Goal: Information Seeking & Learning: Learn about a topic

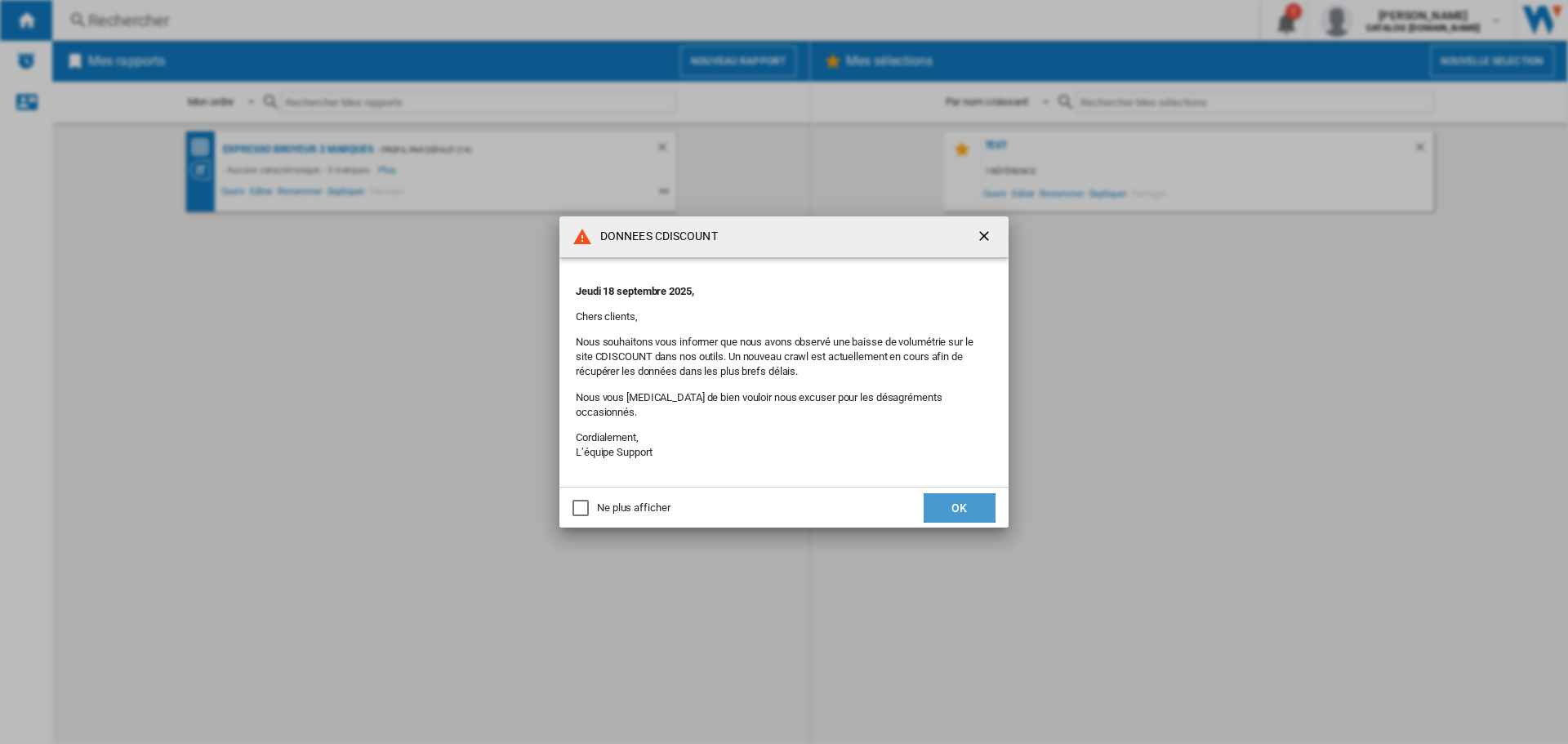
click at [958, 509] on button "OK" at bounding box center [959, 508] width 72 height 29
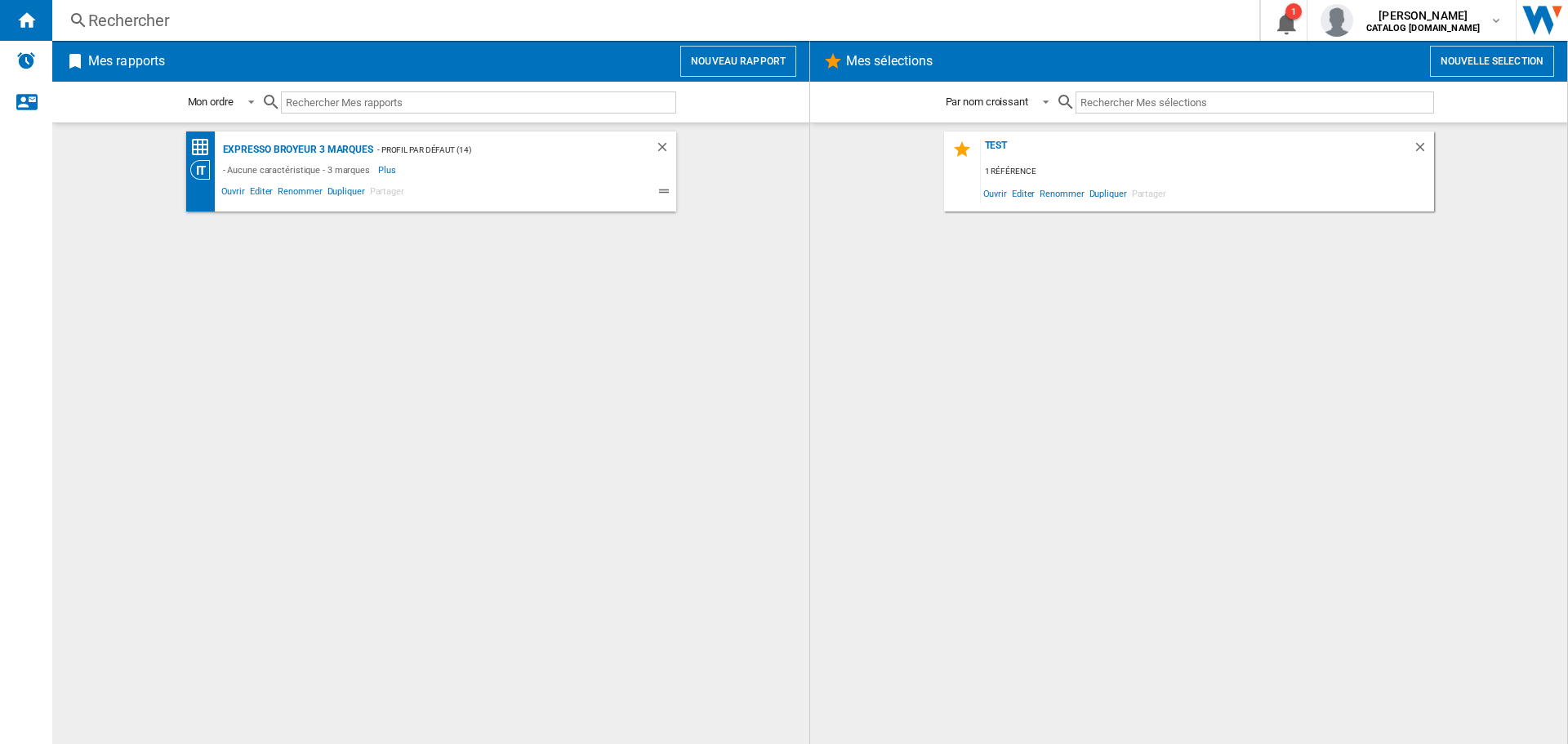
click at [345, 23] on div "Rechercher" at bounding box center [652, 20] width 1129 height 23
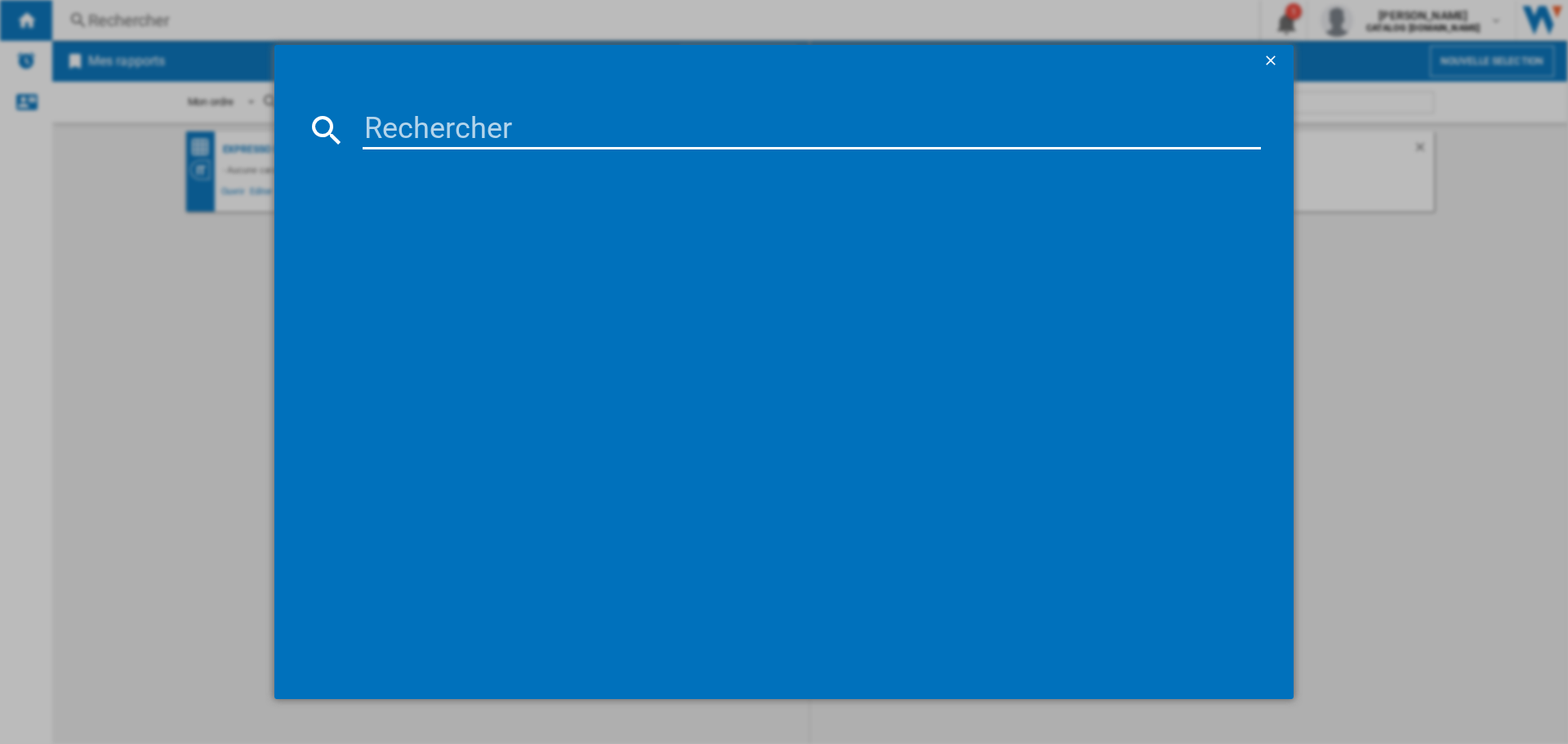
click at [420, 132] on input at bounding box center [811, 129] width 898 height 39
type input "HFM20"
click at [517, 231] on div "KENWOOD HFM20000MB NOIR ARGENT" at bounding box center [795, 235] width 881 height 16
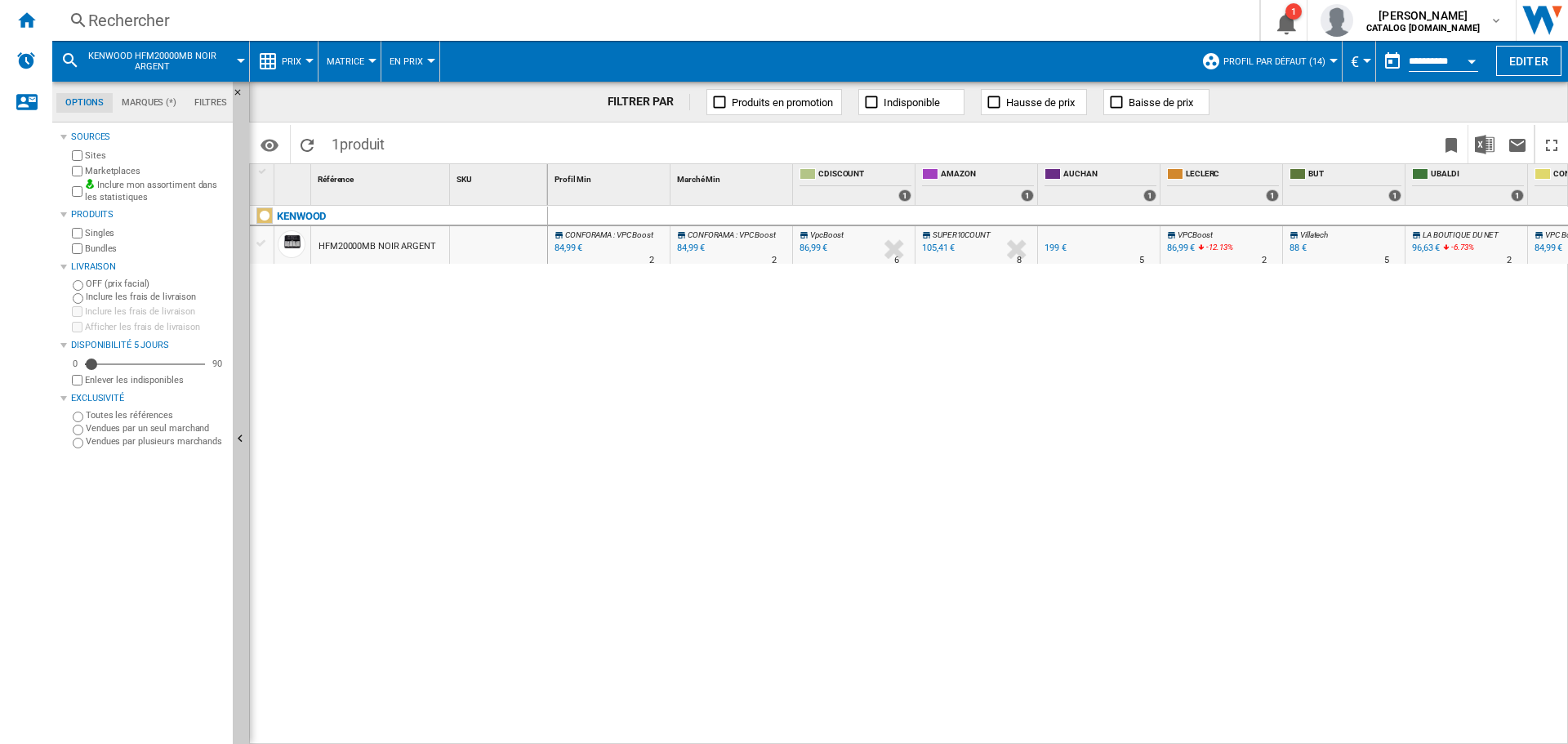
click at [495, 477] on div "KENWOOD HFM20000MB NOIR ARGENT" at bounding box center [398, 470] width 298 height 530
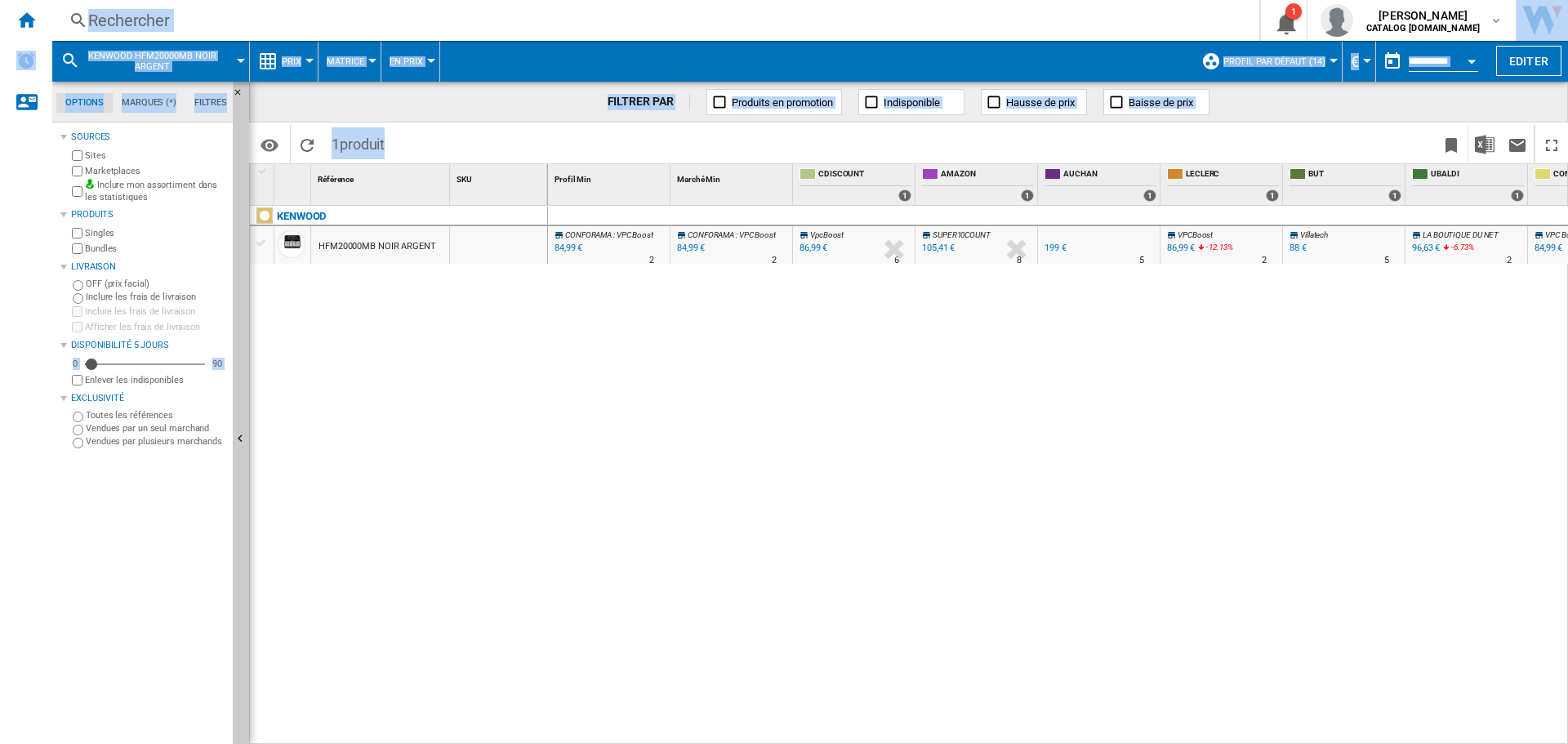
drag, startPoint x: 1100, startPoint y: 736, endPoint x: 1259, endPoint y: 746, distance: 159.3
click at [1259, 743] on html "In order to access Insight, please log out and log in again OK NEW Rechercher R…" at bounding box center [784, 372] width 1568 height 744
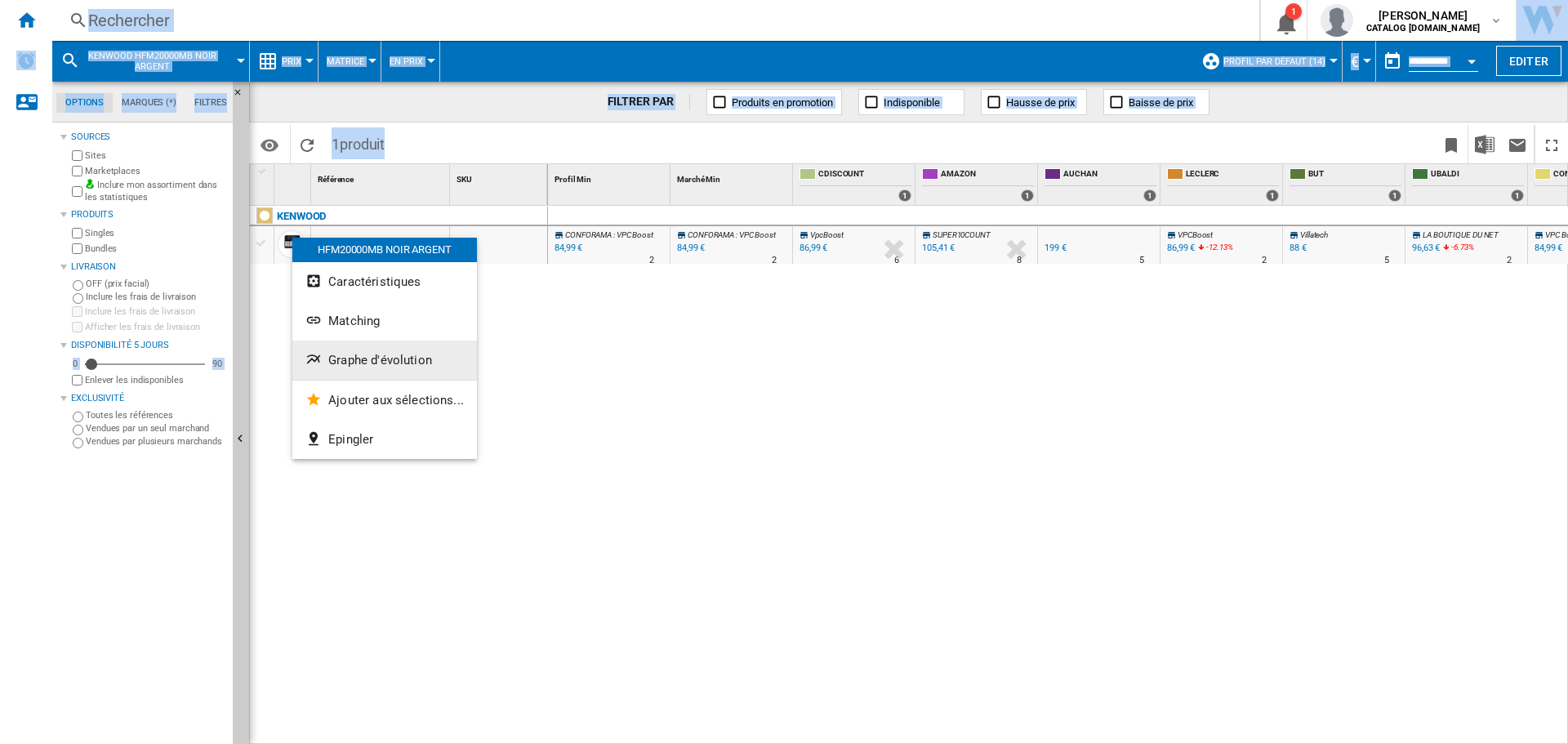
click at [337, 348] on button "Graphe d'évolution" at bounding box center [384, 360] width 184 height 39
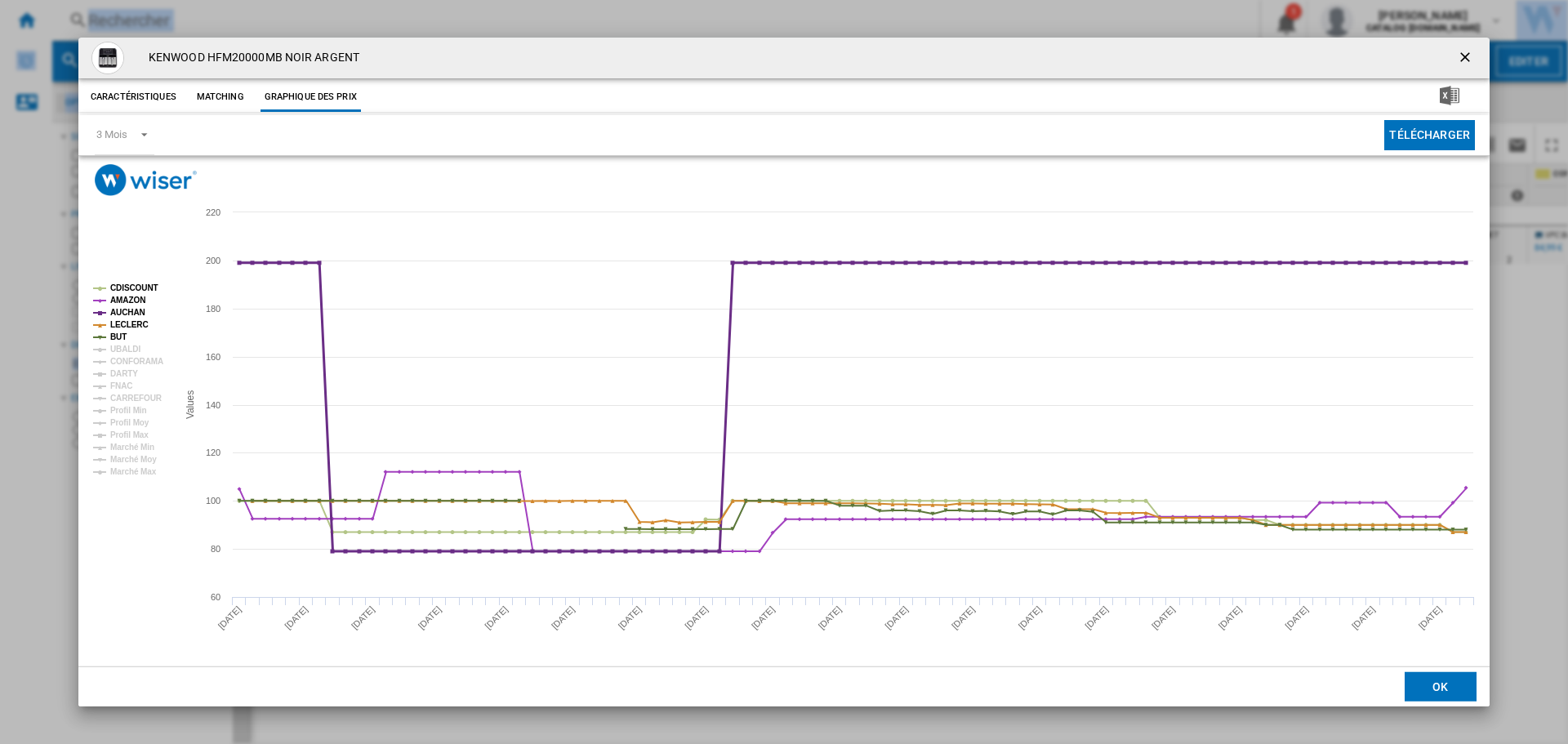
click at [119, 310] on tspan "AUCHAN" at bounding box center [127, 312] width 35 height 9
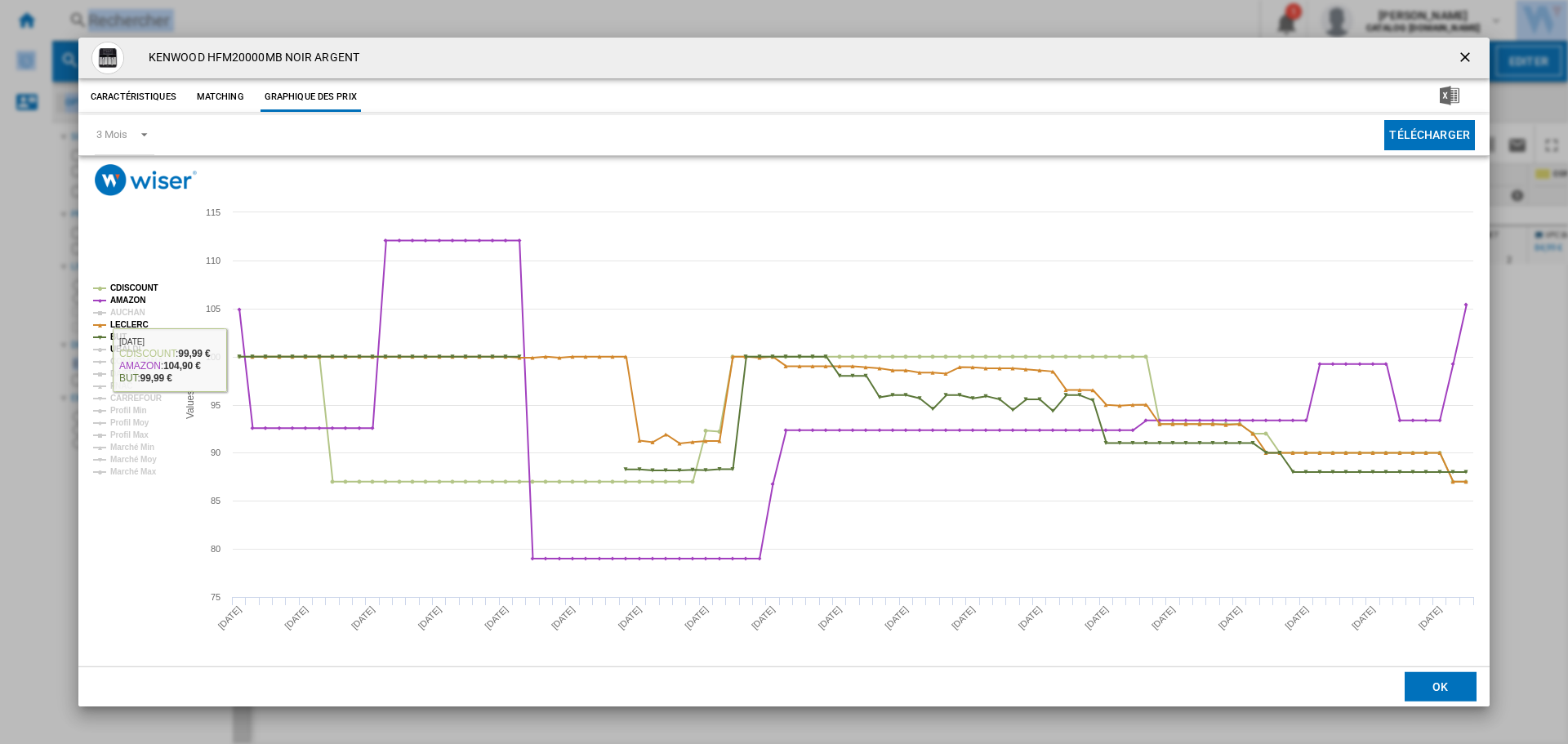
click at [113, 346] on tspan "UBALDI" at bounding box center [126, 348] width 30 height 9
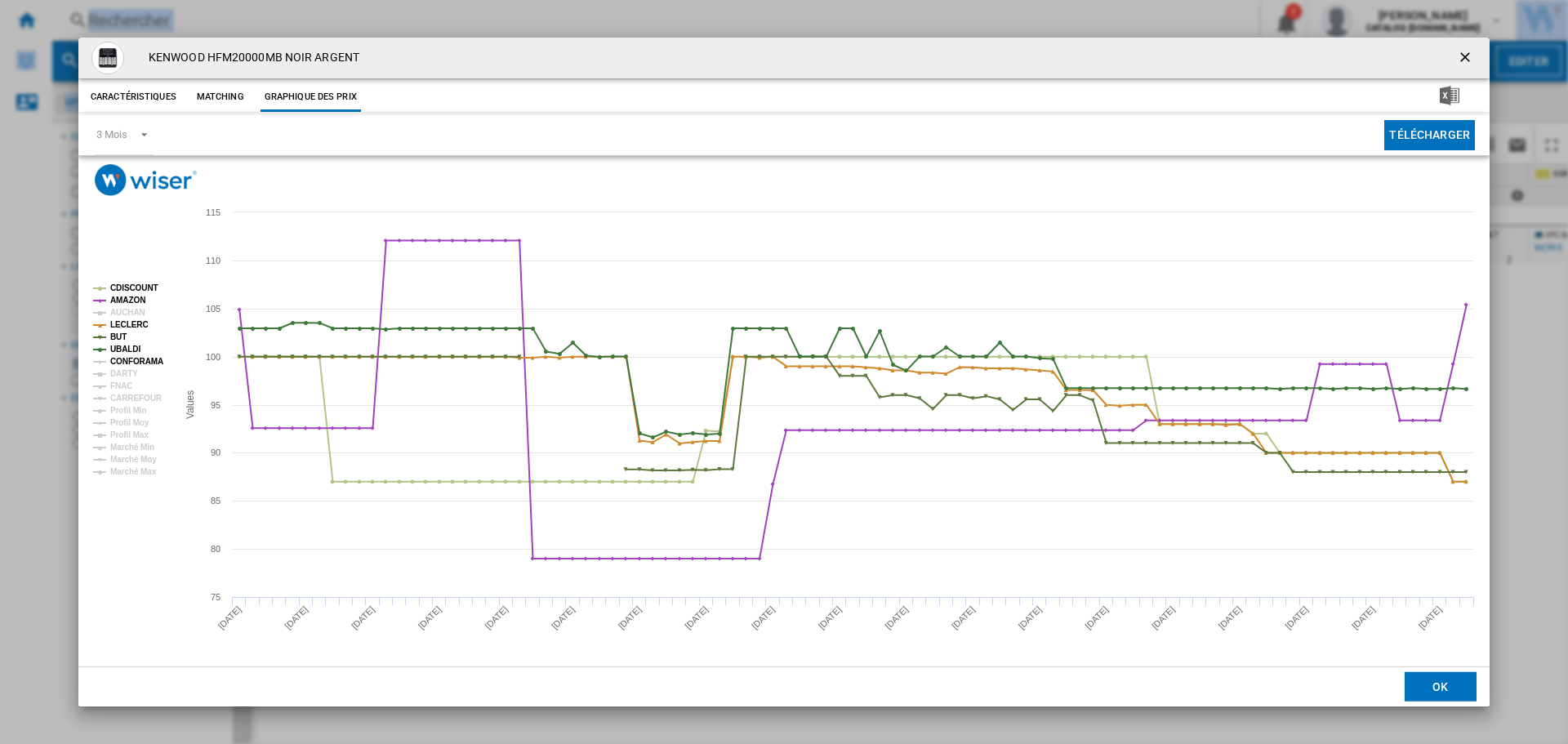
click at [120, 362] on tspan "CONFORAMA" at bounding box center [137, 361] width 53 height 9
click at [117, 372] on tspan "DARTY" at bounding box center [124, 373] width 28 height 9
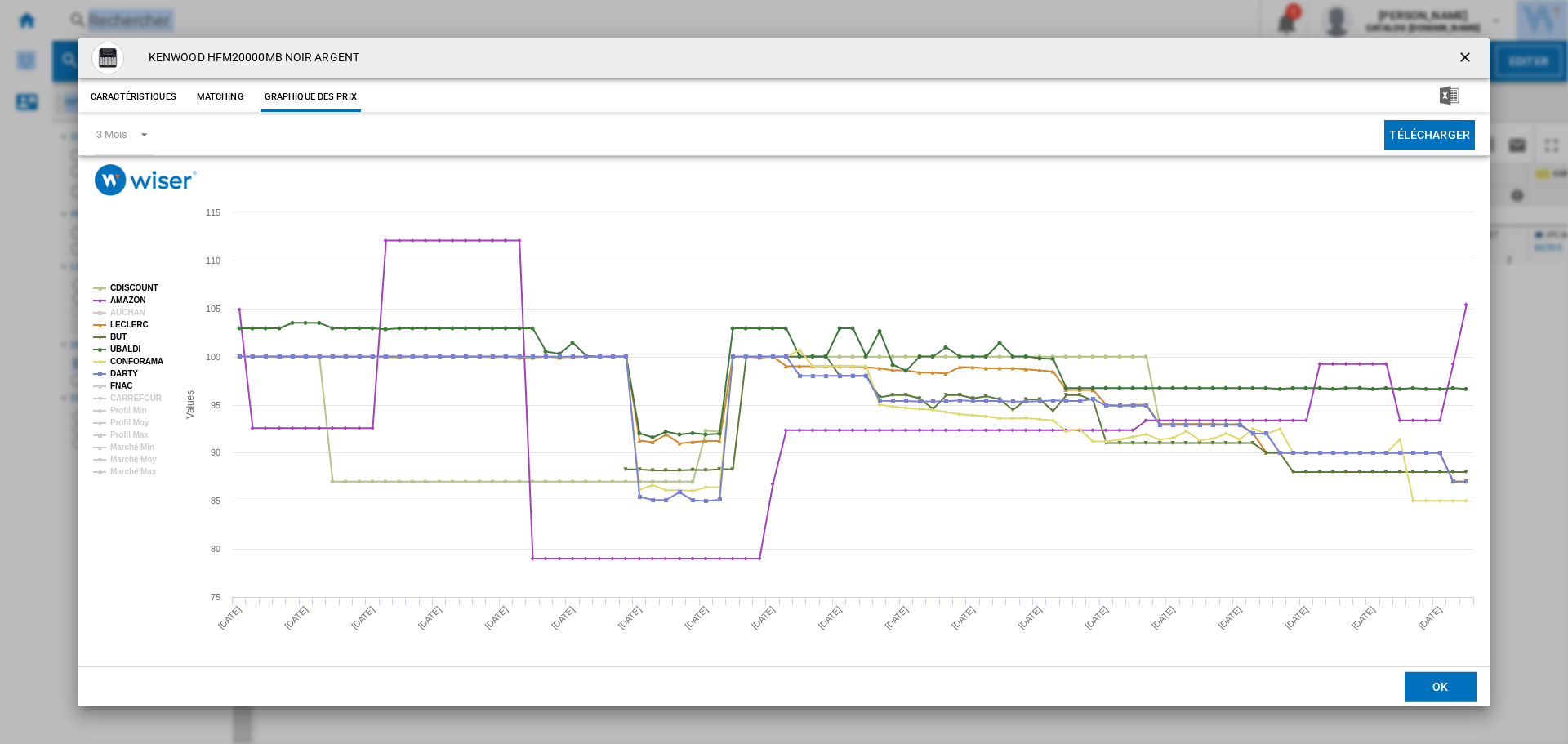
click at [119, 385] on tspan "FNAC" at bounding box center [121, 385] width 22 height 9
click at [125, 399] on tspan "CARREFOUR" at bounding box center [136, 398] width 52 height 9
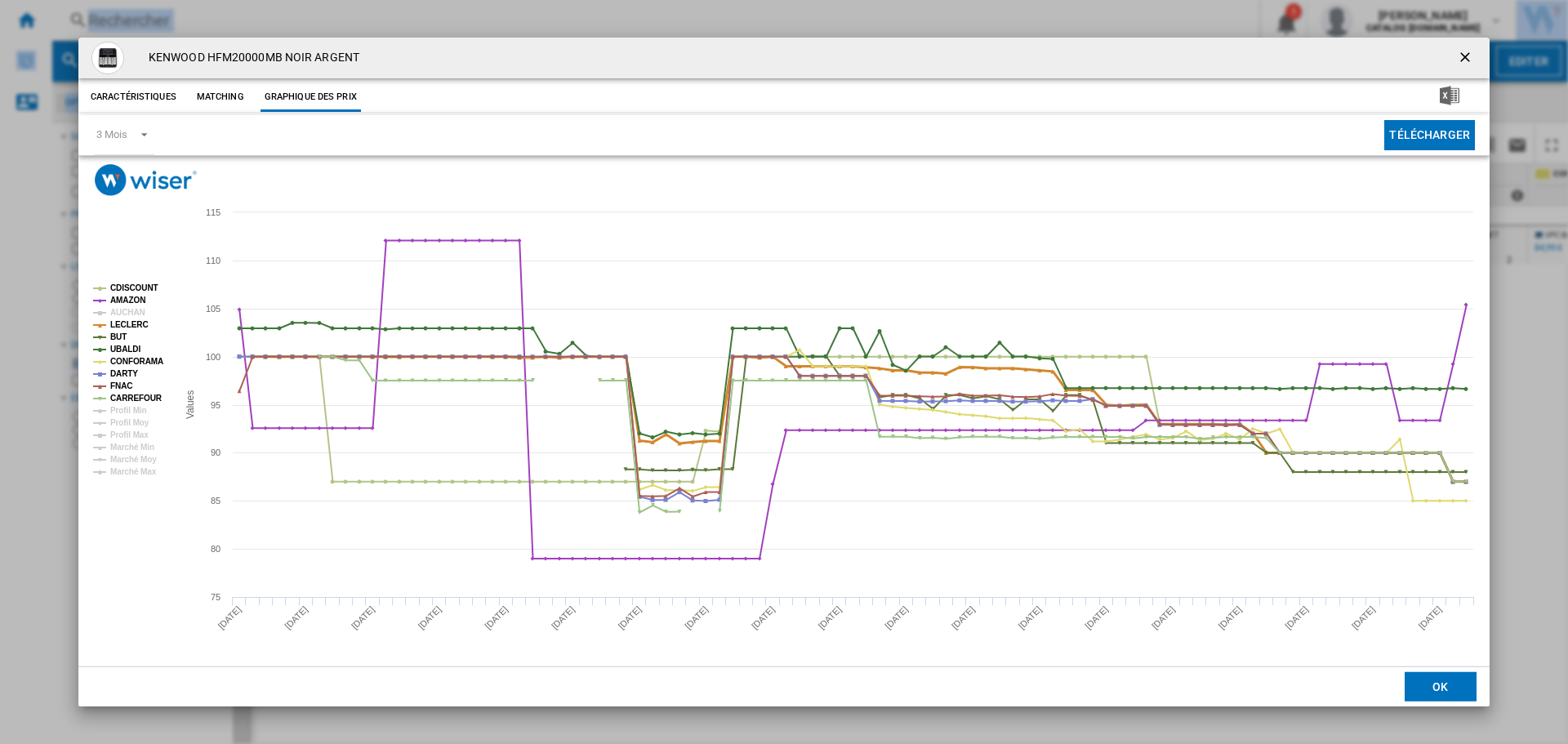
click at [136, 321] on tspan "LECLERC" at bounding box center [129, 324] width 38 height 9
click at [136, 311] on tspan "AUCHAN" at bounding box center [127, 312] width 35 height 9
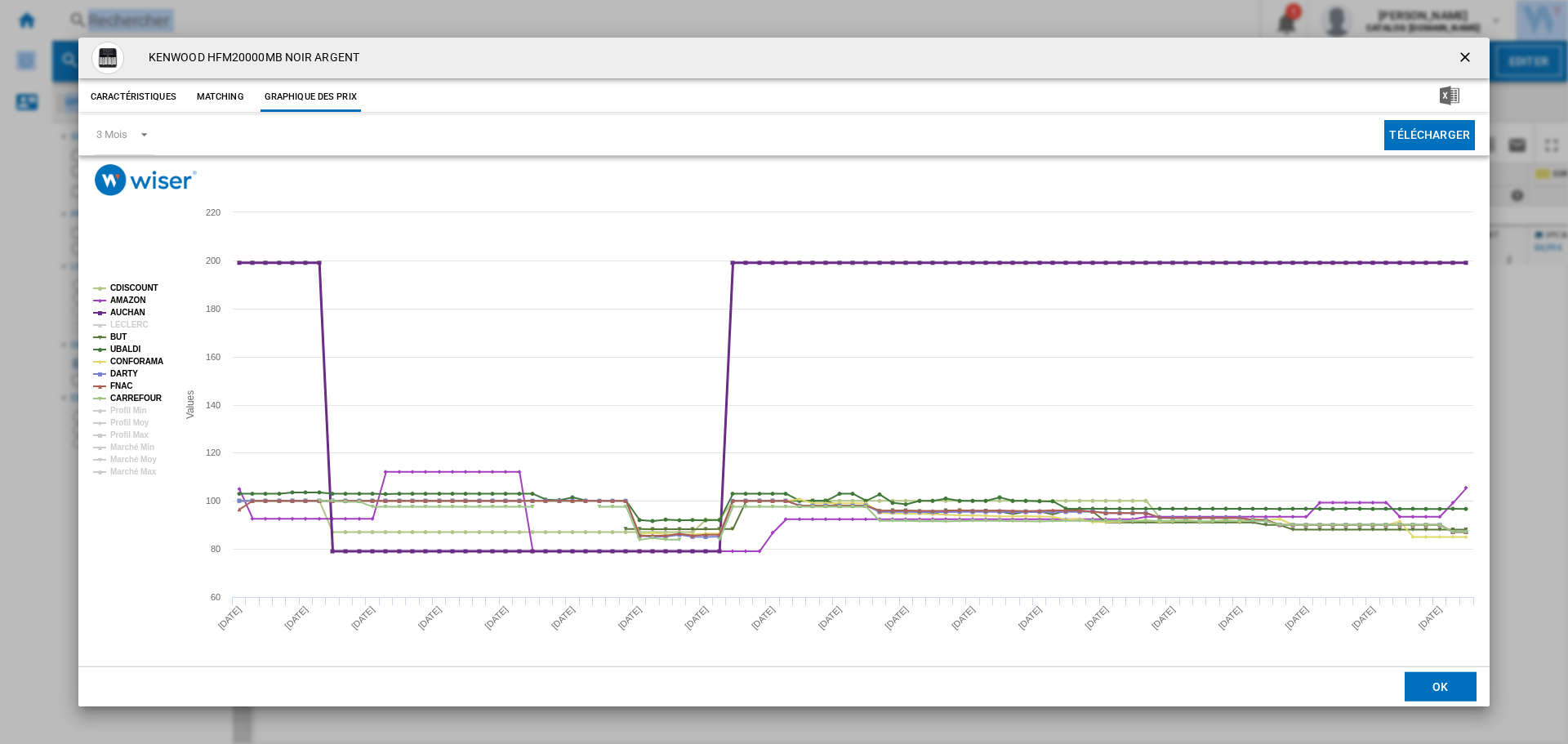
click at [136, 311] on tspan "AUCHAN" at bounding box center [127, 312] width 35 height 9
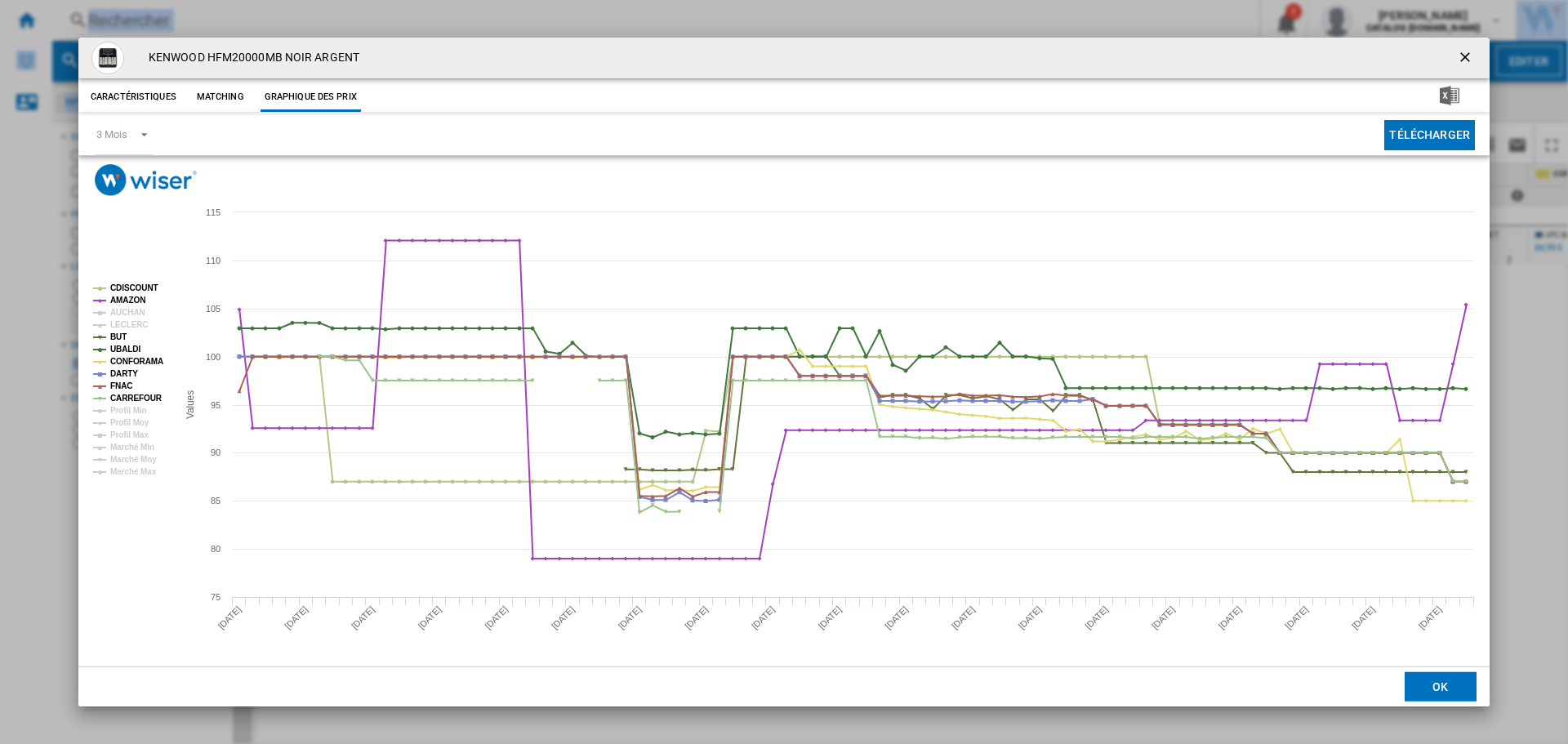
click at [136, 312] on tspan "AUCHAN" at bounding box center [127, 312] width 35 height 9
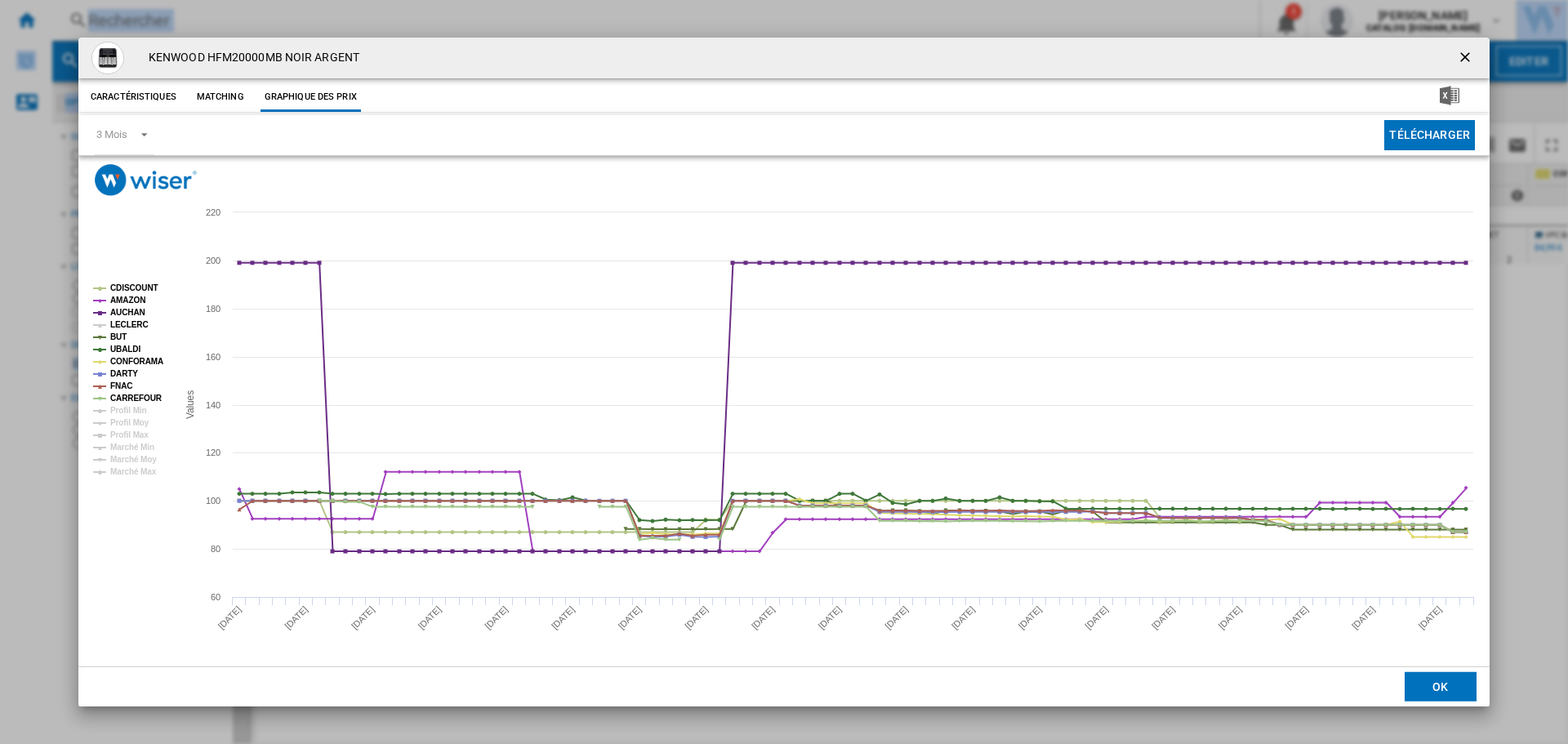
click at [131, 321] on tspan "LECLERC" at bounding box center [129, 324] width 38 height 9
click at [132, 311] on tspan "AUCHAN" at bounding box center [127, 312] width 35 height 9
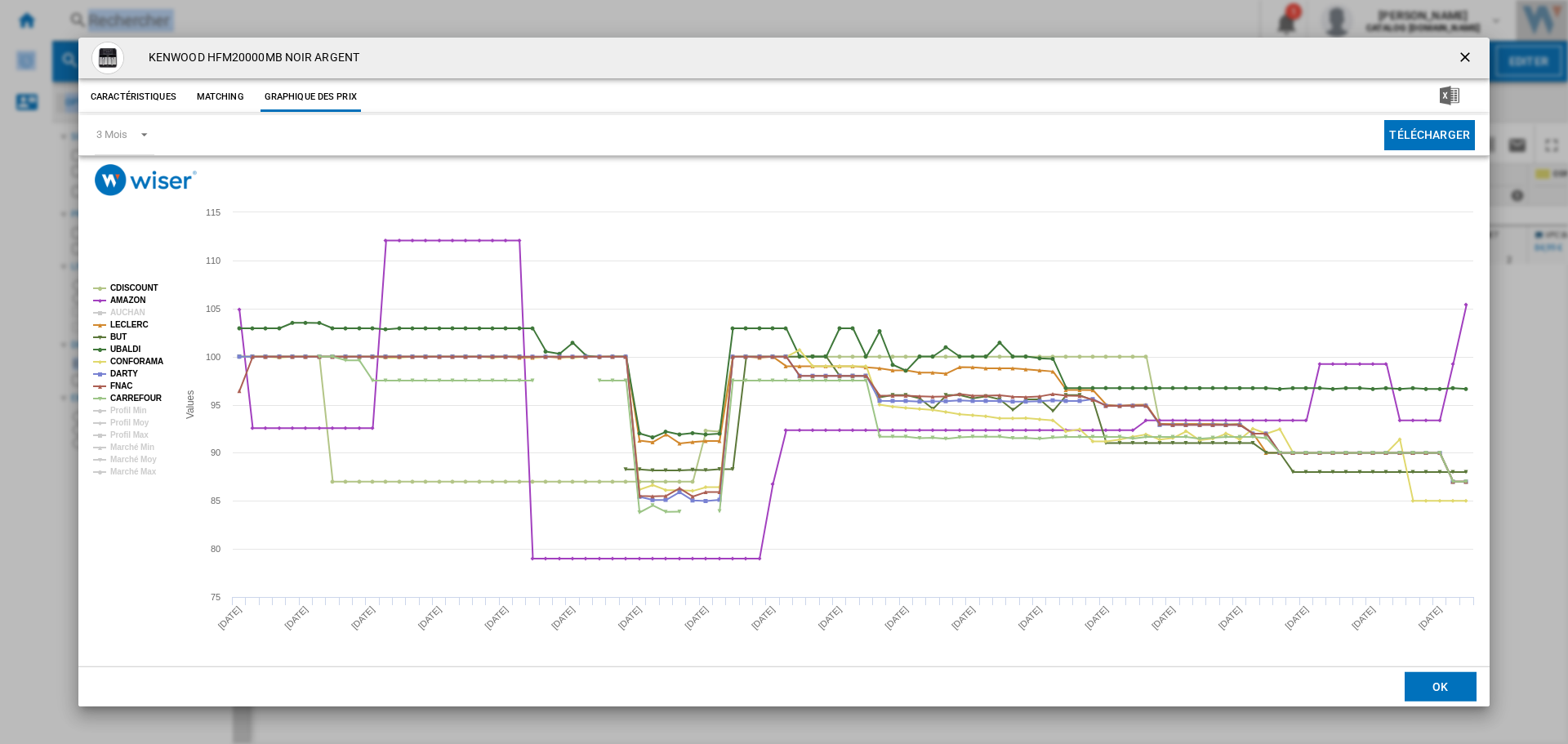
click at [1462, 57] on ng-md-icon "getI18NText('BUTTONS.CLOSE_DIALOG')" at bounding box center [1466, 59] width 20 height 20
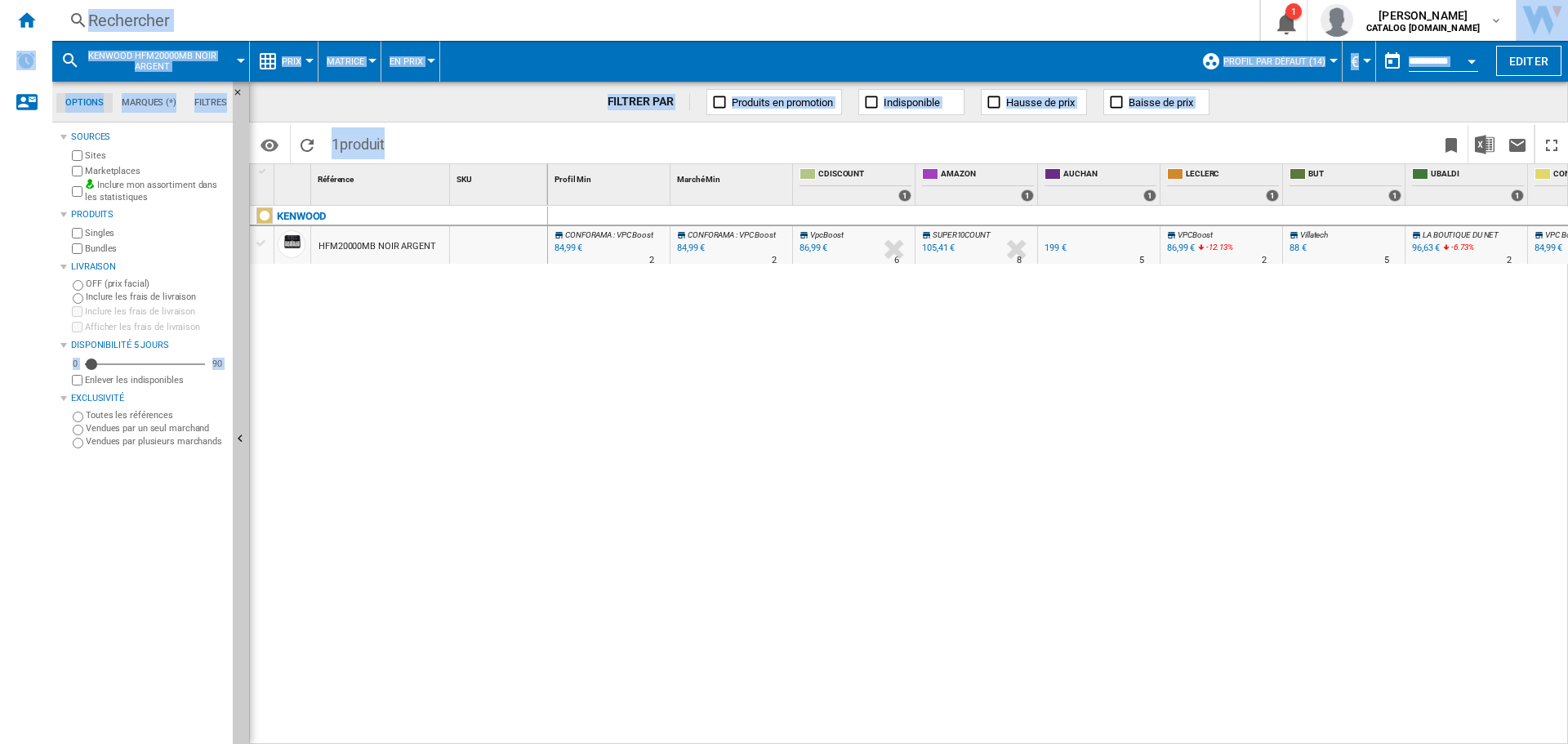
click at [667, 387] on div "CONFORAMA : VPC Boost -1.0 % 84,99 € % N/A 2 CONFORAMA : VPC Boost CONFORAMA : …" at bounding box center [1057, 475] width 1020 height 539
click at [571, 251] on div "84,99 €" at bounding box center [567, 247] width 30 height 16
click at [814, 251] on div "86,99 €" at bounding box center [813, 247] width 28 height 10
click at [1024, 401] on div "CONFORAMA : VPC Boost -1.0 % 84,99 € % N/A 2 CONFORAMA : VPC Boost CONFORAMA : …" at bounding box center [1057, 475] width 1020 height 539
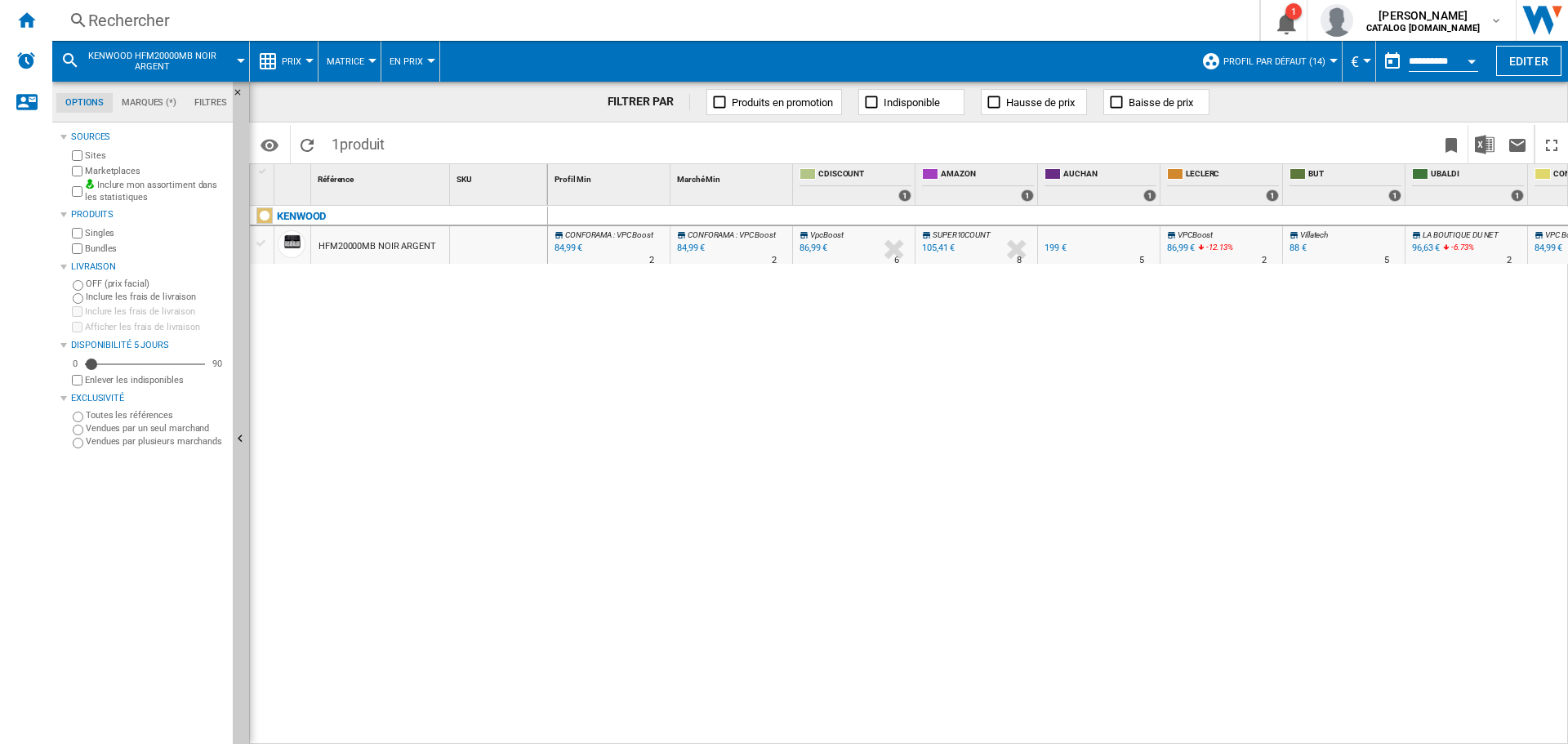
scroll to position [0, 29]
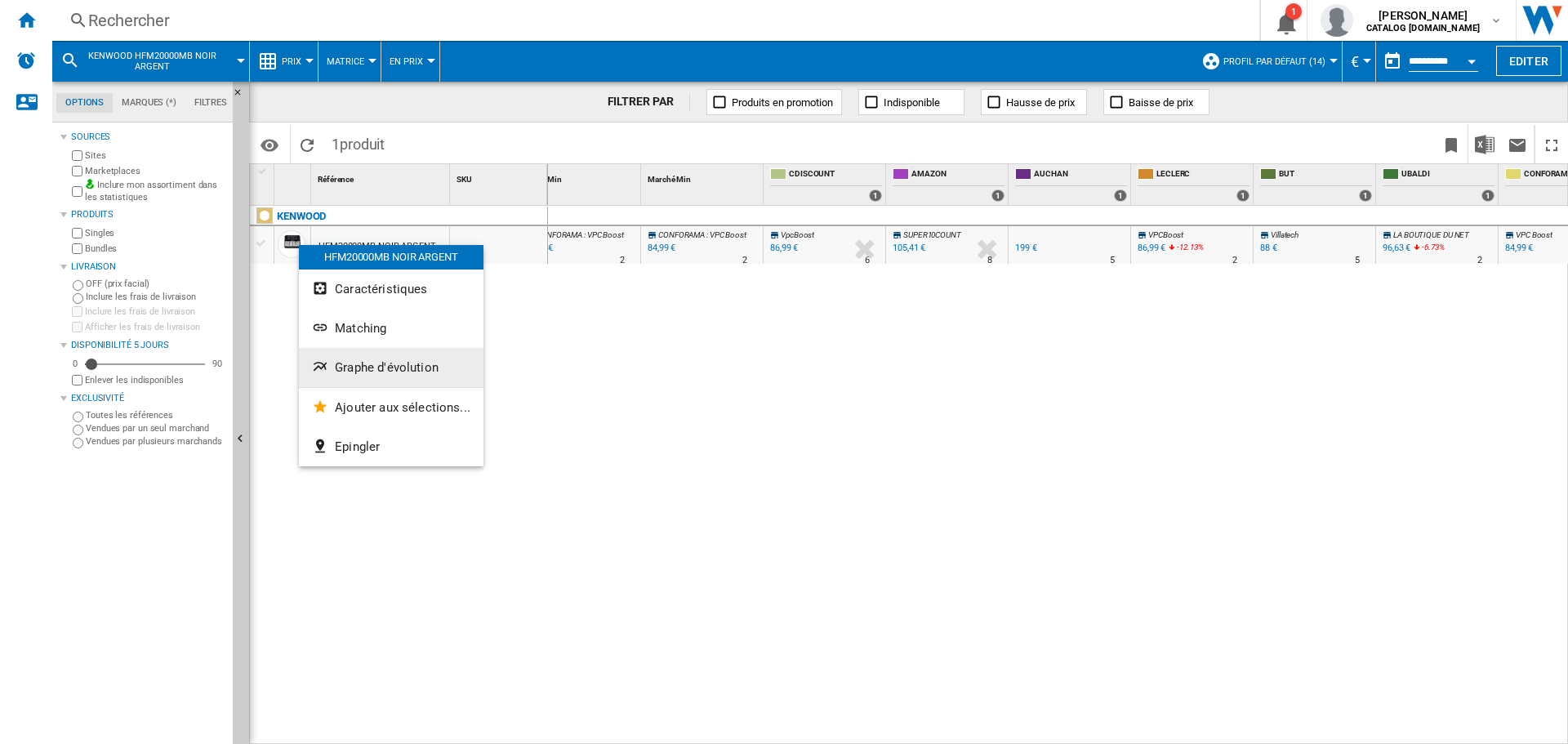
click at [373, 359] on button "Graphe d'évolution" at bounding box center [391, 367] width 184 height 39
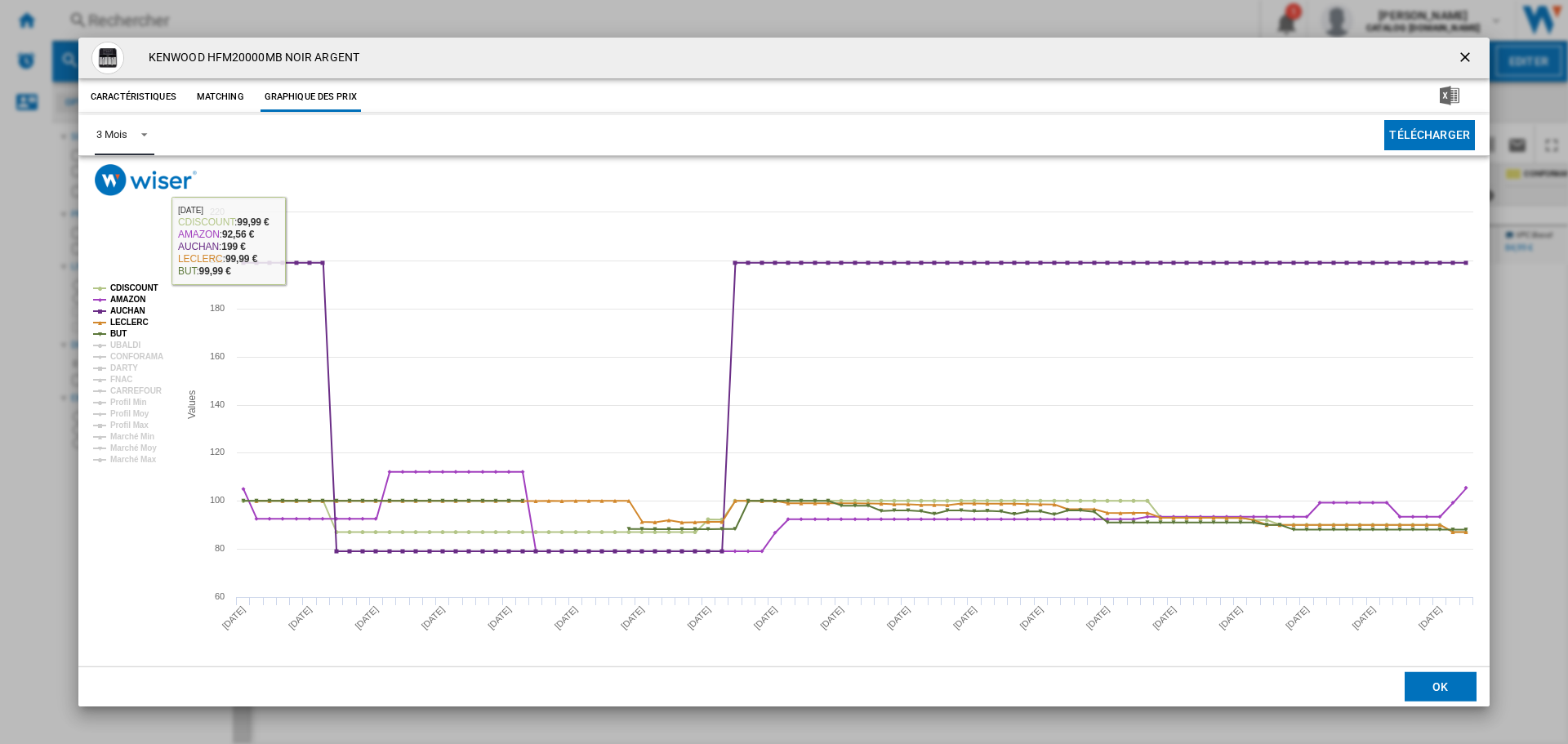
click at [138, 133] on span "Product popup" at bounding box center [140, 132] width 20 height 14
click at [136, 175] on md-option "6 Mois" at bounding box center [139, 174] width 111 height 39
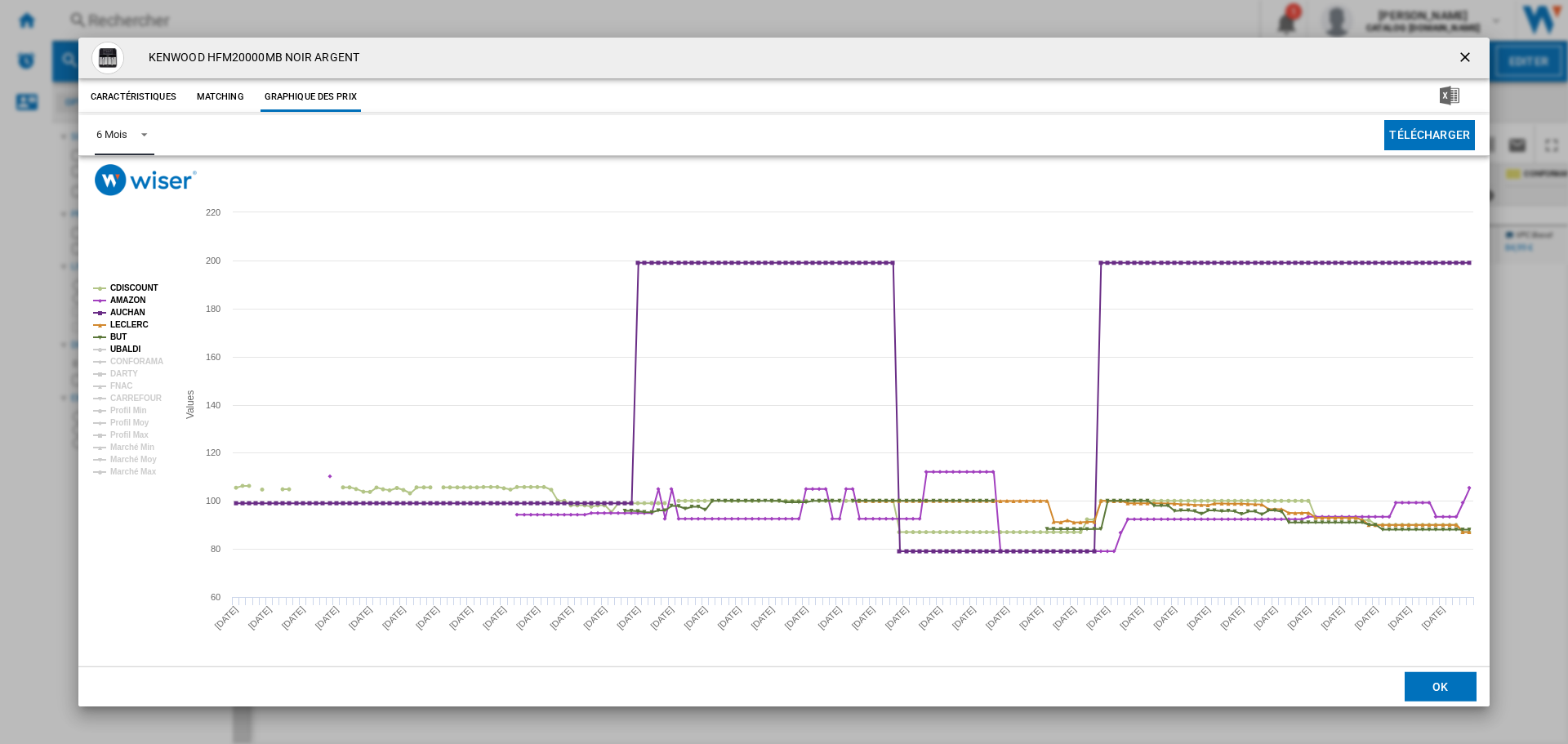
click at [115, 349] on tspan "UBALDI" at bounding box center [126, 348] width 30 height 9
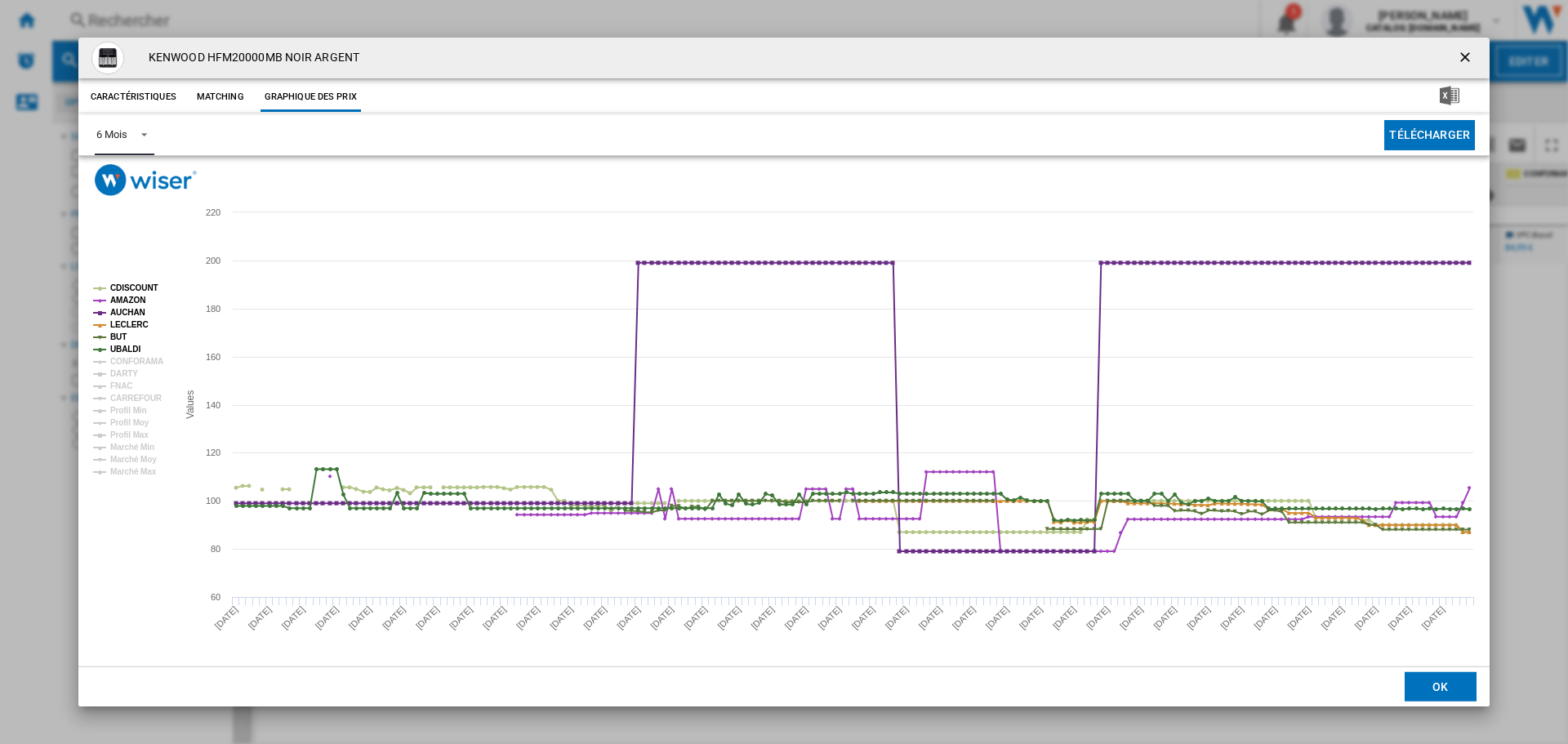
click at [121, 362] on tspan "CONFORAMA" at bounding box center [137, 361] width 53 height 9
click at [118, 376] on tspan "DARTY" at bounding box center [124, 373] width 28 height 9
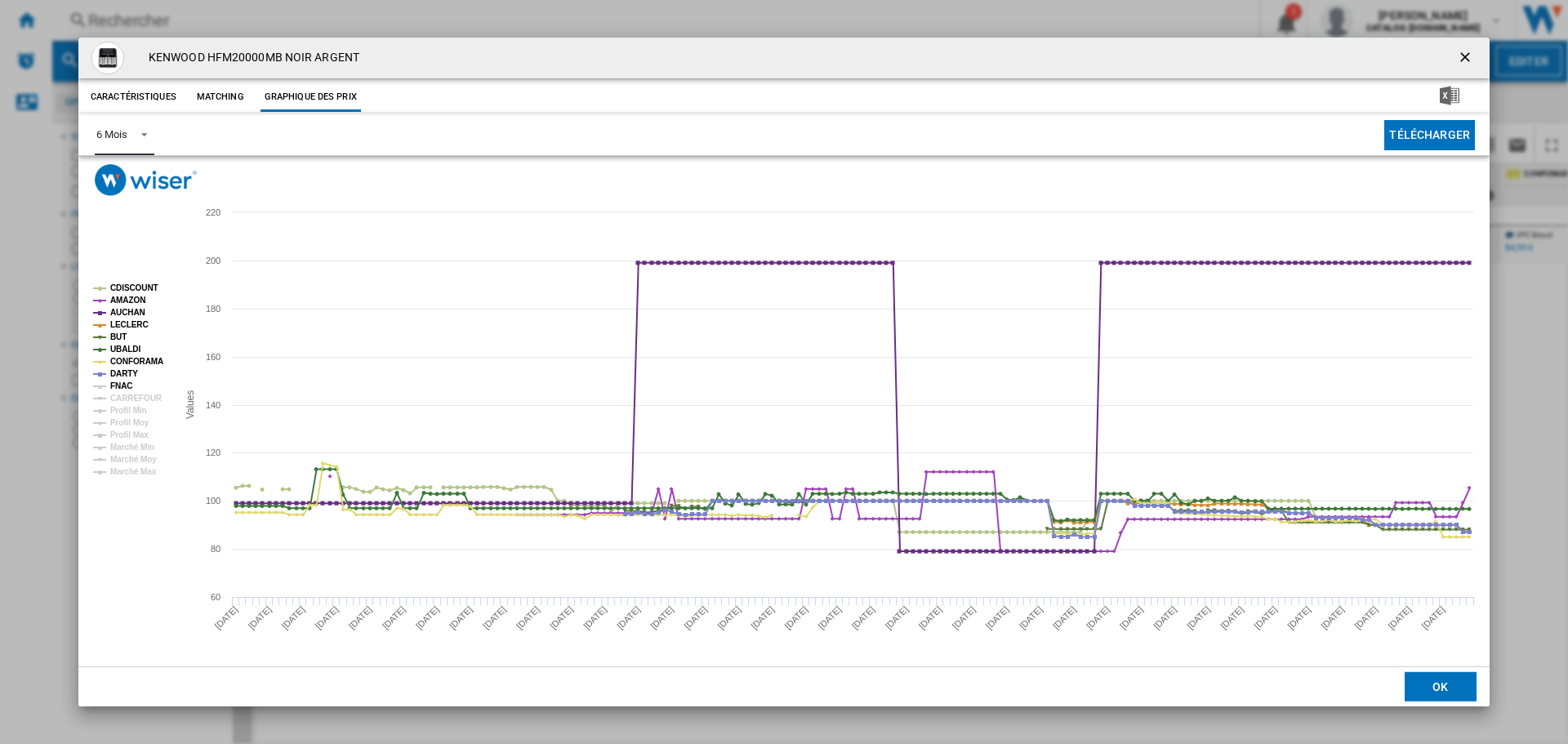
click at [118, 384] on tspan "FNAC" at bounding box center [121, 385] width 22 height 9
click at [121, 399] on tspan "CARREFOUR" at bounding box center [136, 398] width 52 height 9
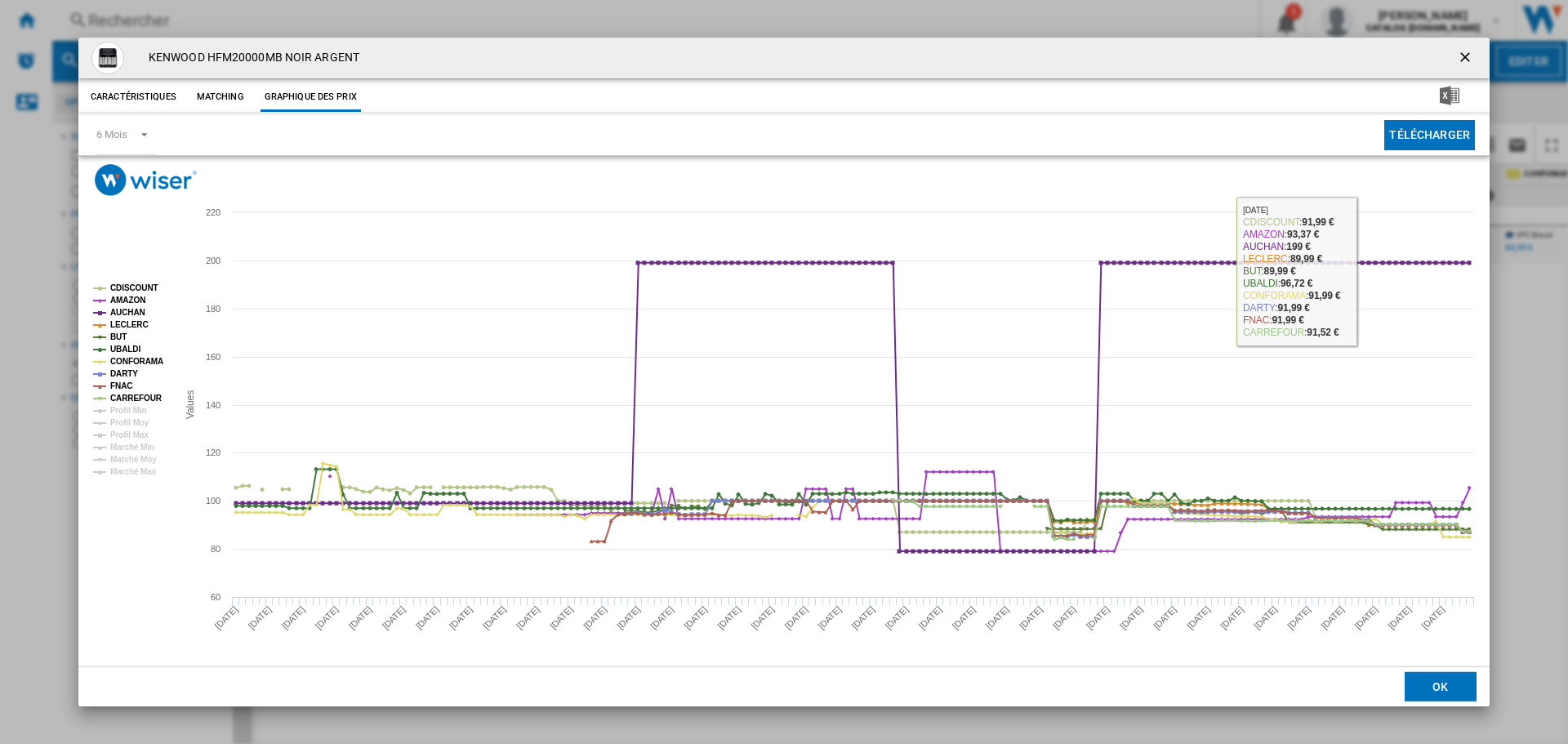
click at [1466, 48] on button "Product popup" at bounding box center [1466, 58] width 32 height 32
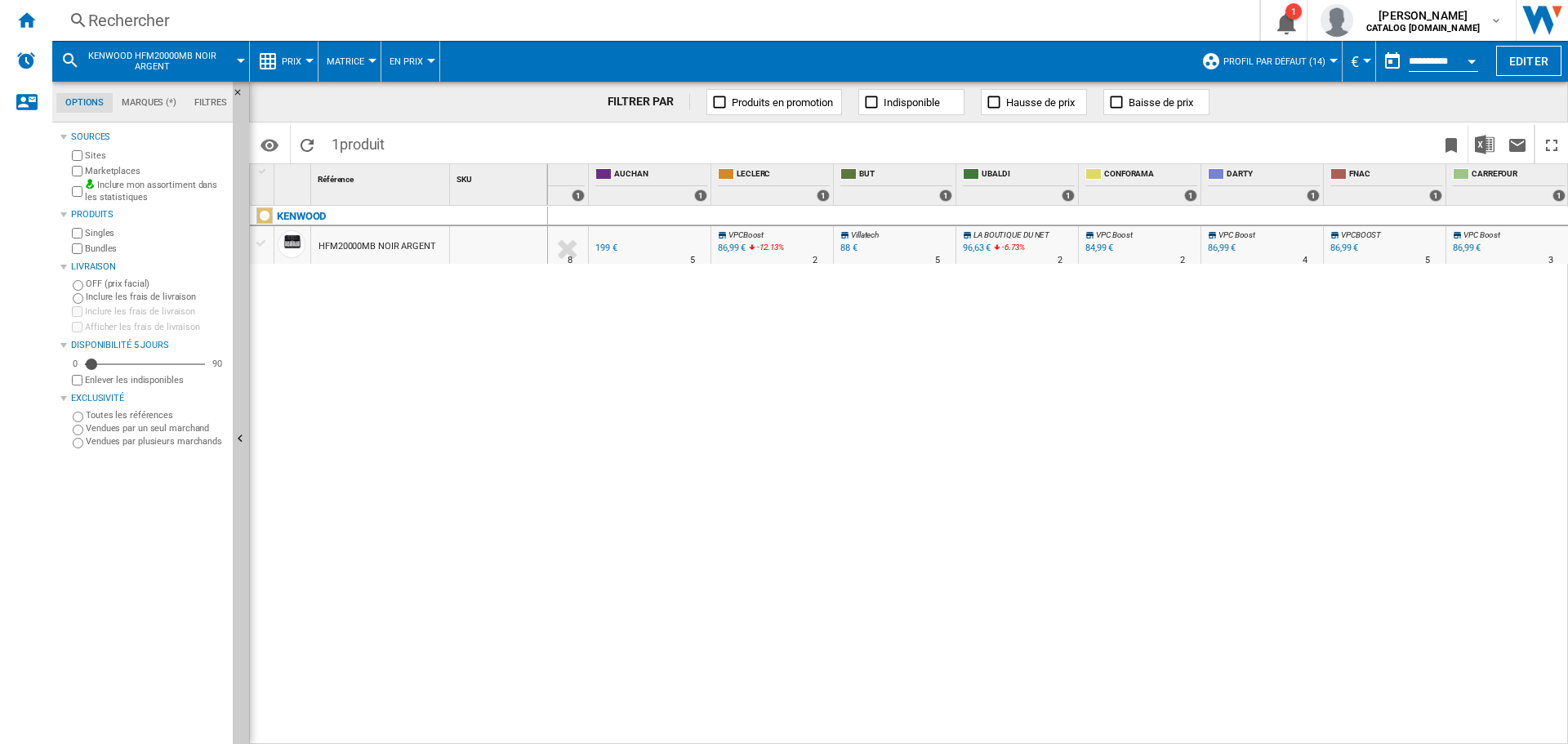
scroll to position [0, 0]
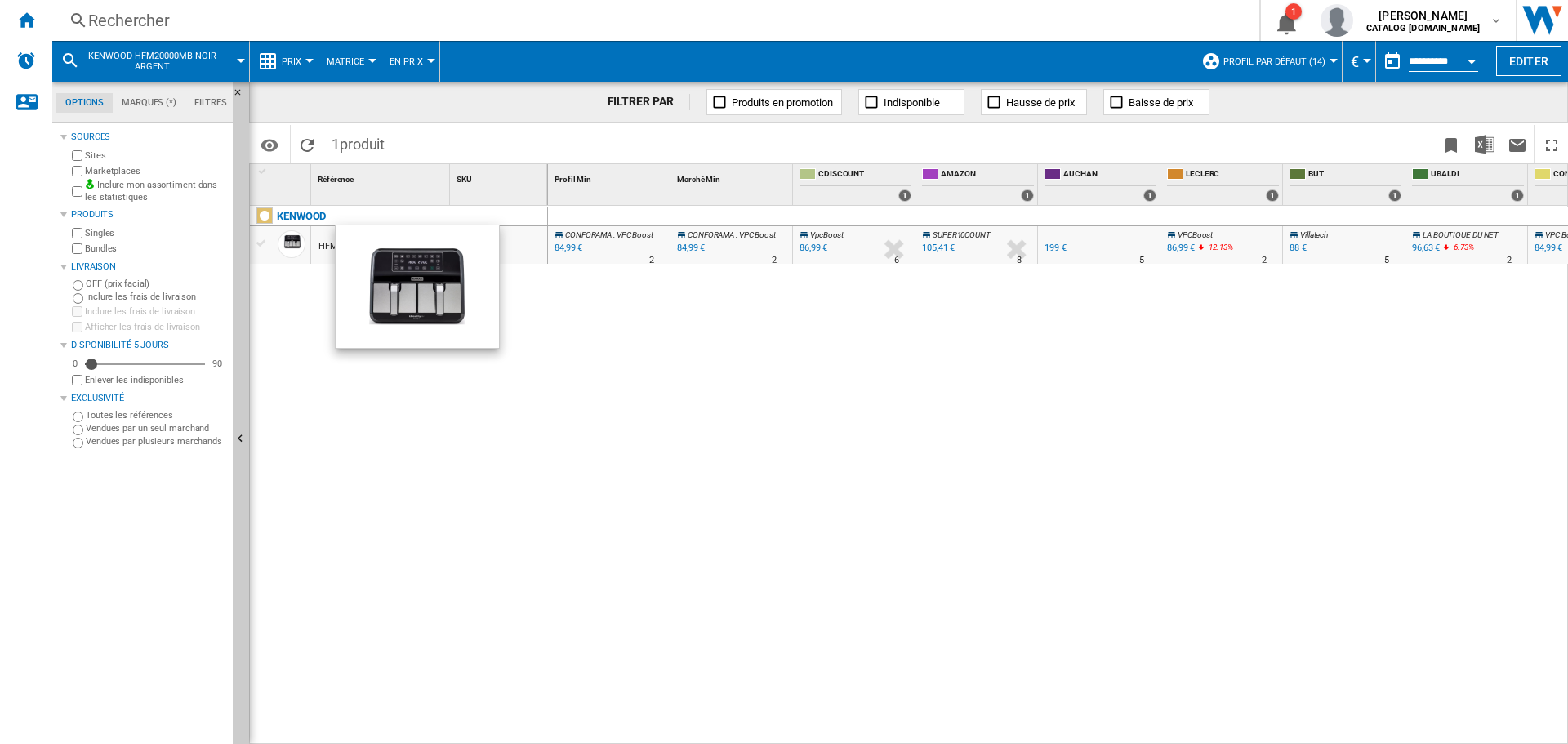
click at [290, 246] on div at bounding box center [291, 244] width 28 height 28
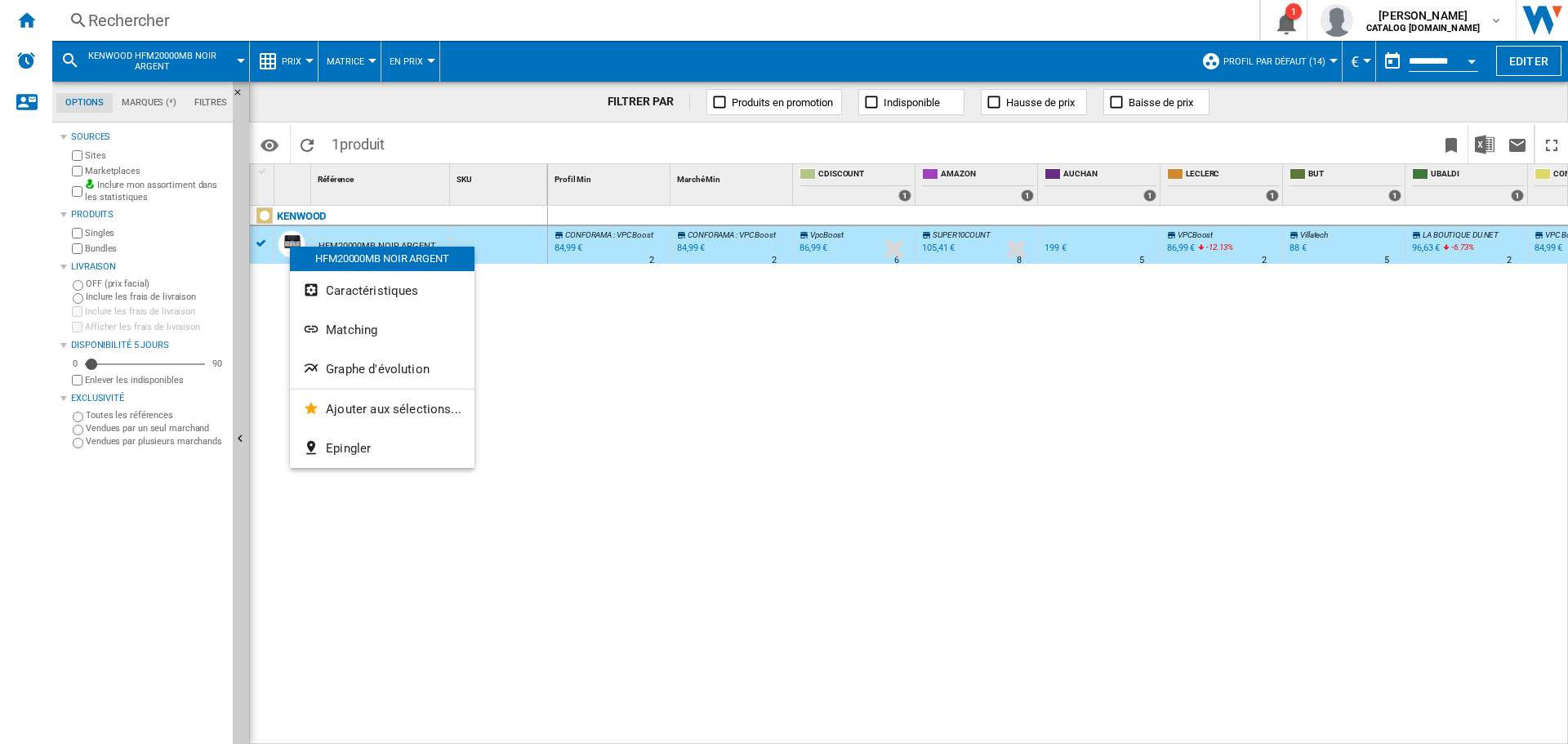
click at [863, 392] on div at bounding box center [784, 372] width 1568 height 744
click at [417, 375] on span "Graphe d'évolution" at bounding box center [380, 371] width 104 height 14
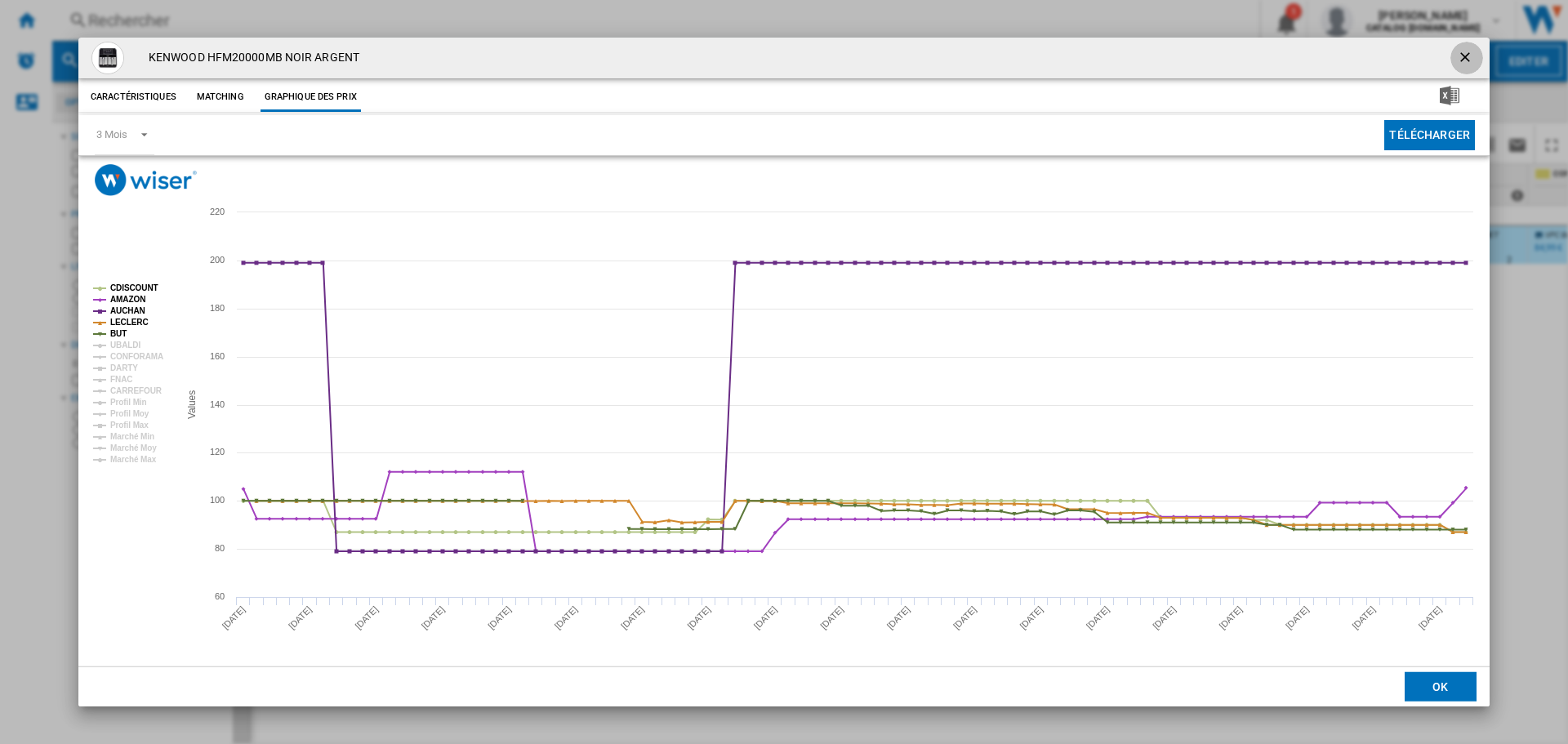
click at [1469, 53] on ng-md-icon "getI18NText('BUTTONS.CLOSE_DIALOG')" at bounding box center [1466, 59] width 20 height 20
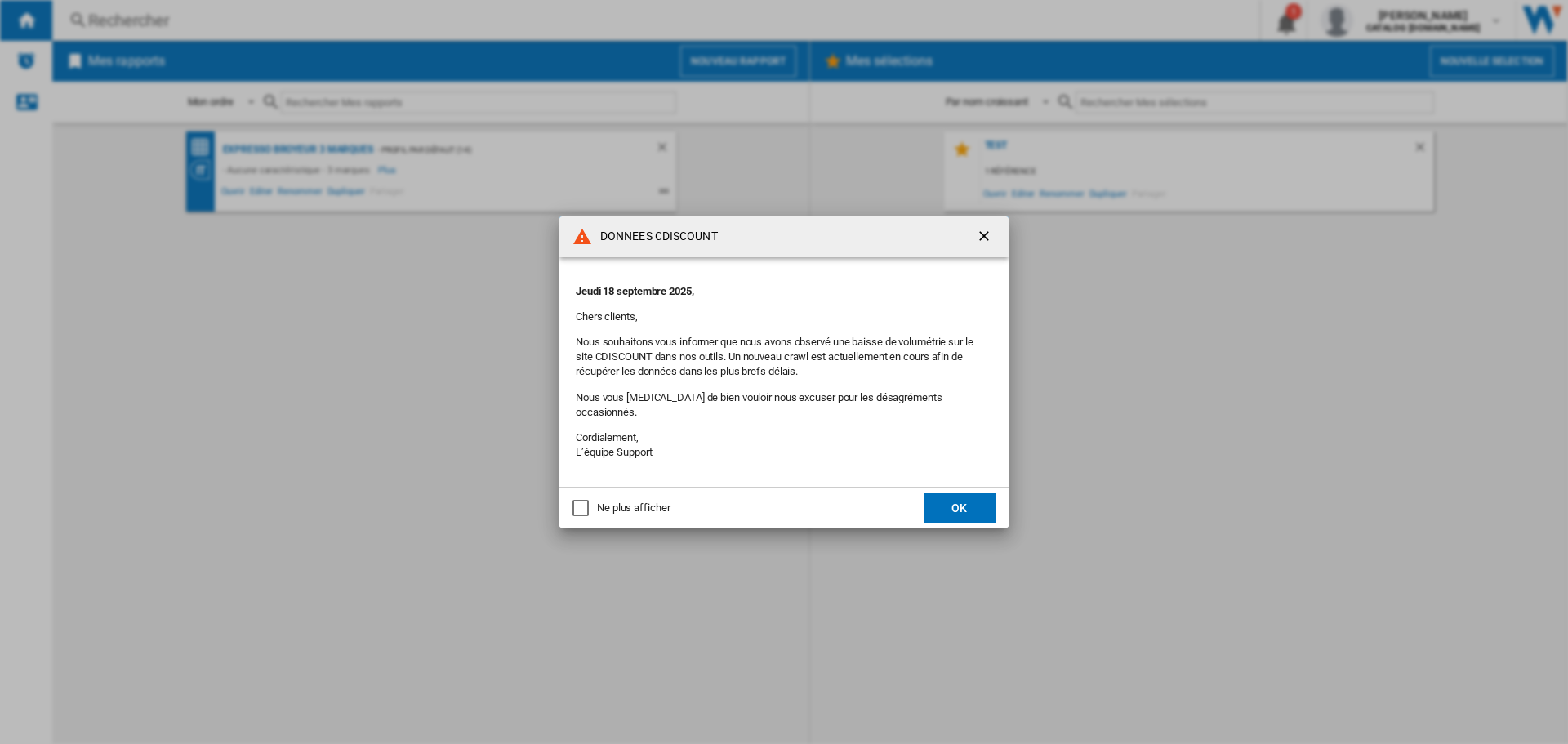
click at [963, 496] on button "OK" at bounding box center [959, 508] width 72 height 29
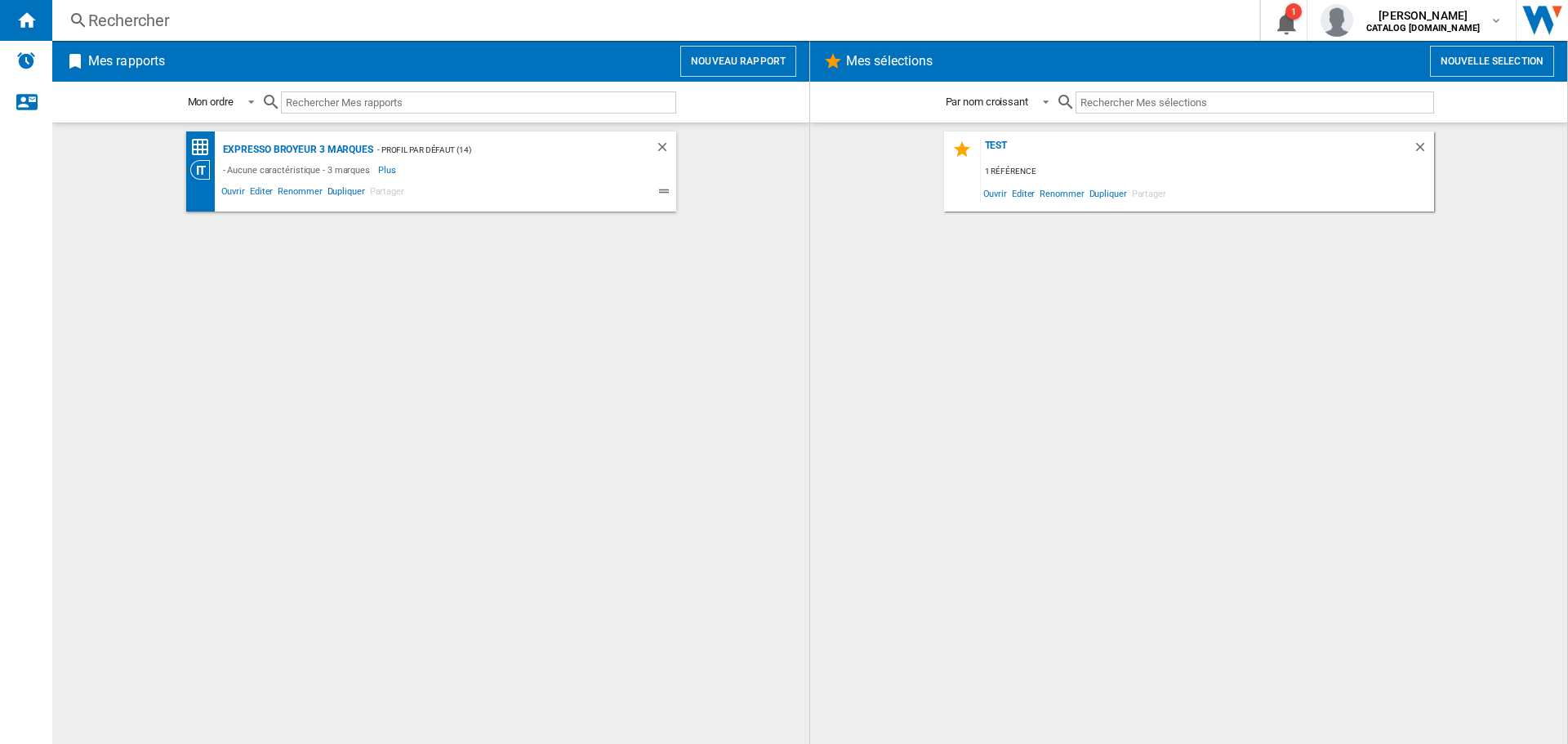
click at [247, 27] on div "Rechercher" at bounding box center [652, 20] width 1129 height 23
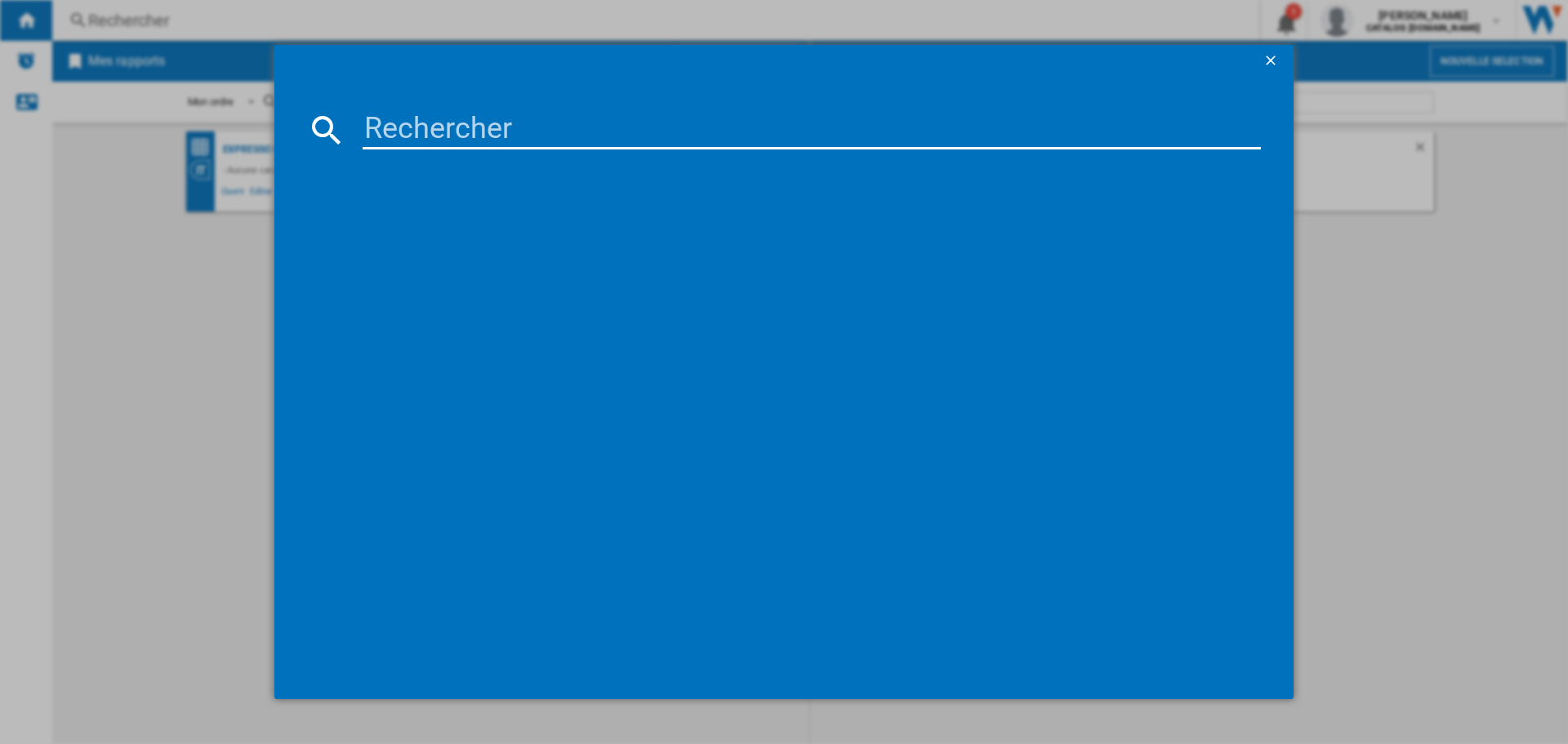
click at [448, 128] on input at bounding box center [811, 129] width 898 height 39
type input "HFM20"
click at [444, 229] on div "KENWOOD HFM20000MB NOIR ARGENT" at bounding box center [795, 235] width 881 height 16
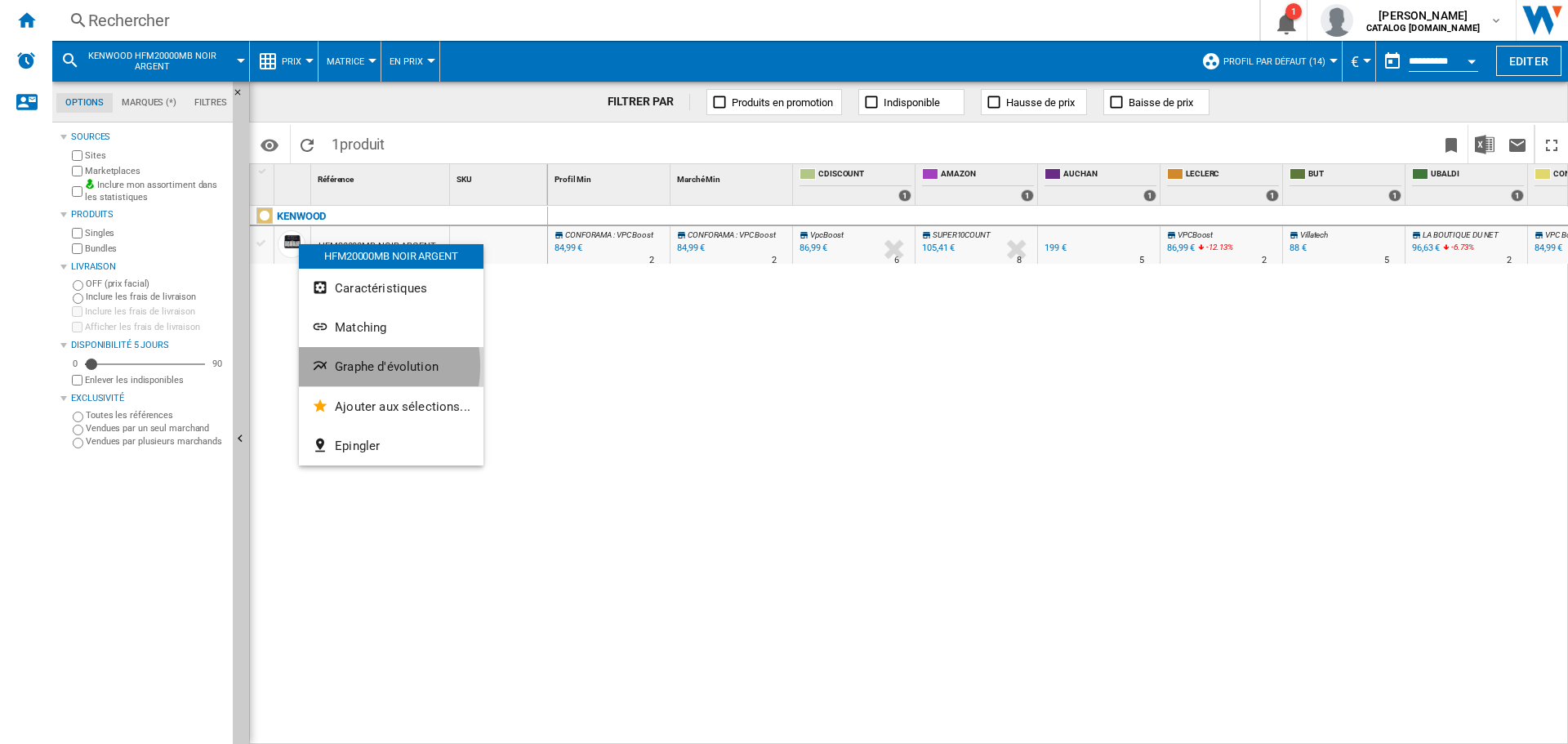
click at [346, 366] on span "Graphe d'évolution" at bounding box center [386, 366] width 104 height 14
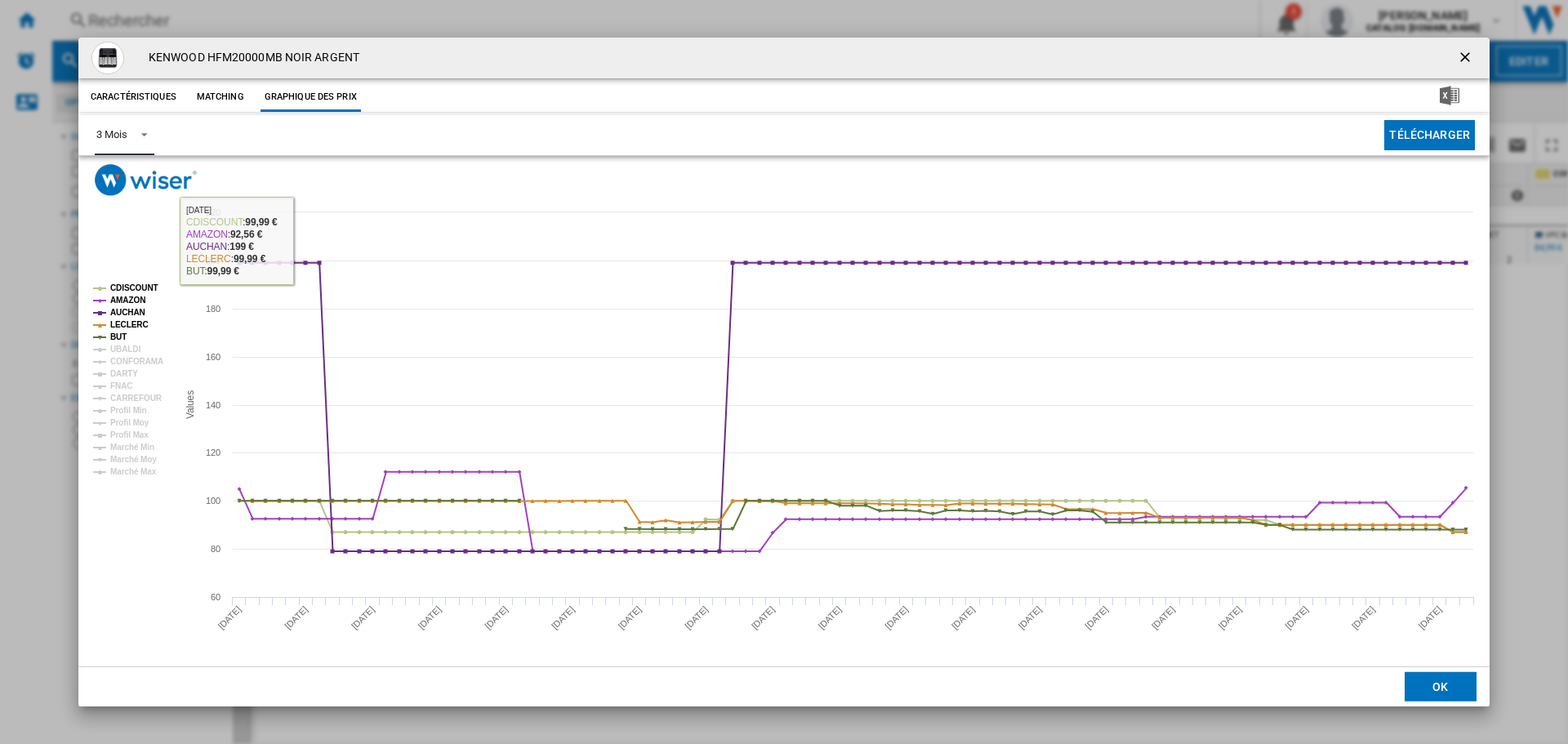
click at [131, 137] on span "Product popup" at bounding box center [140, 132] width 20 height 14
click at [133, 175] on md-option "6 Mois" at bounding box center [139, 174] width 111 height 39
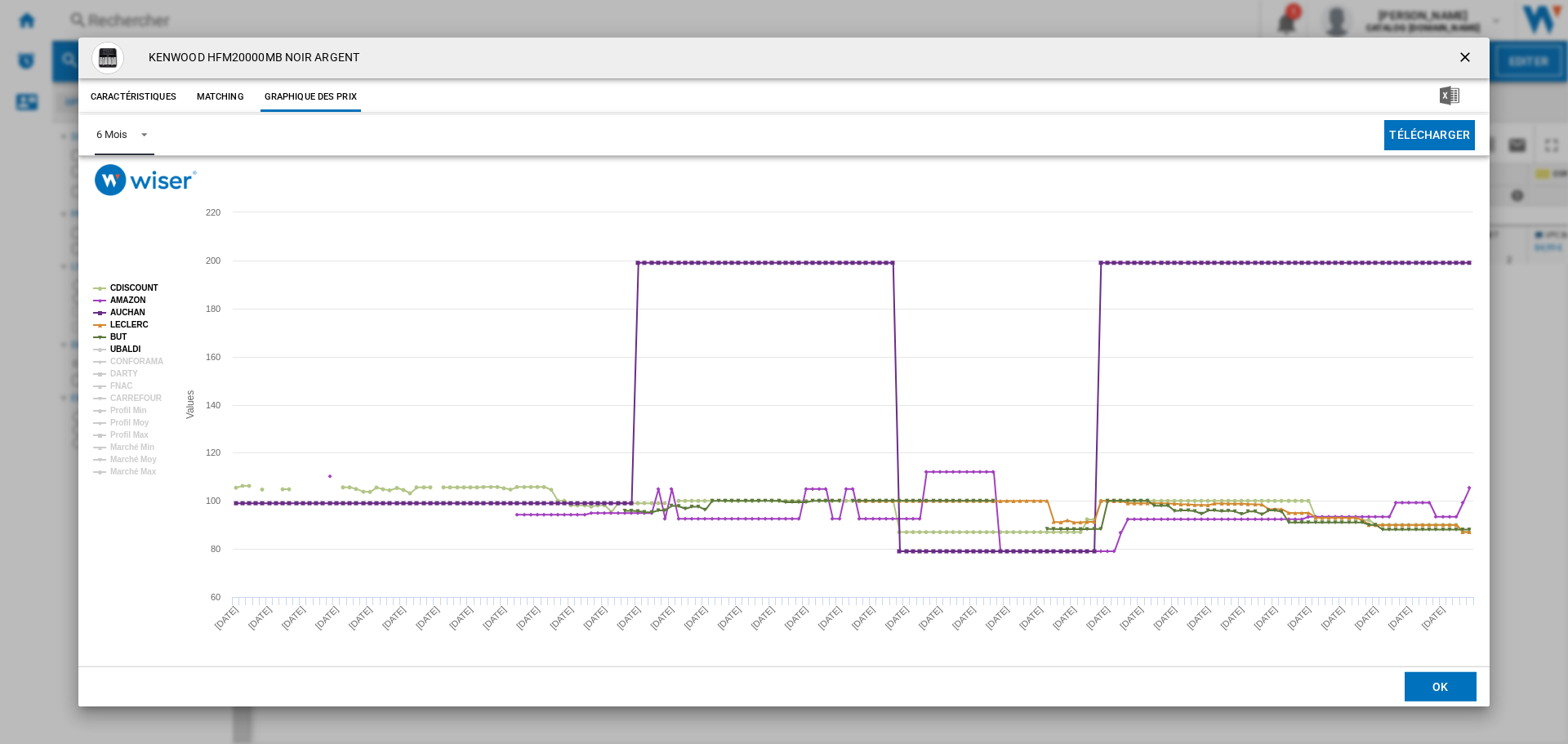
click at [131, 347] on tspan "UBALDI" at bounding box center [126, 348] width 30 height 9
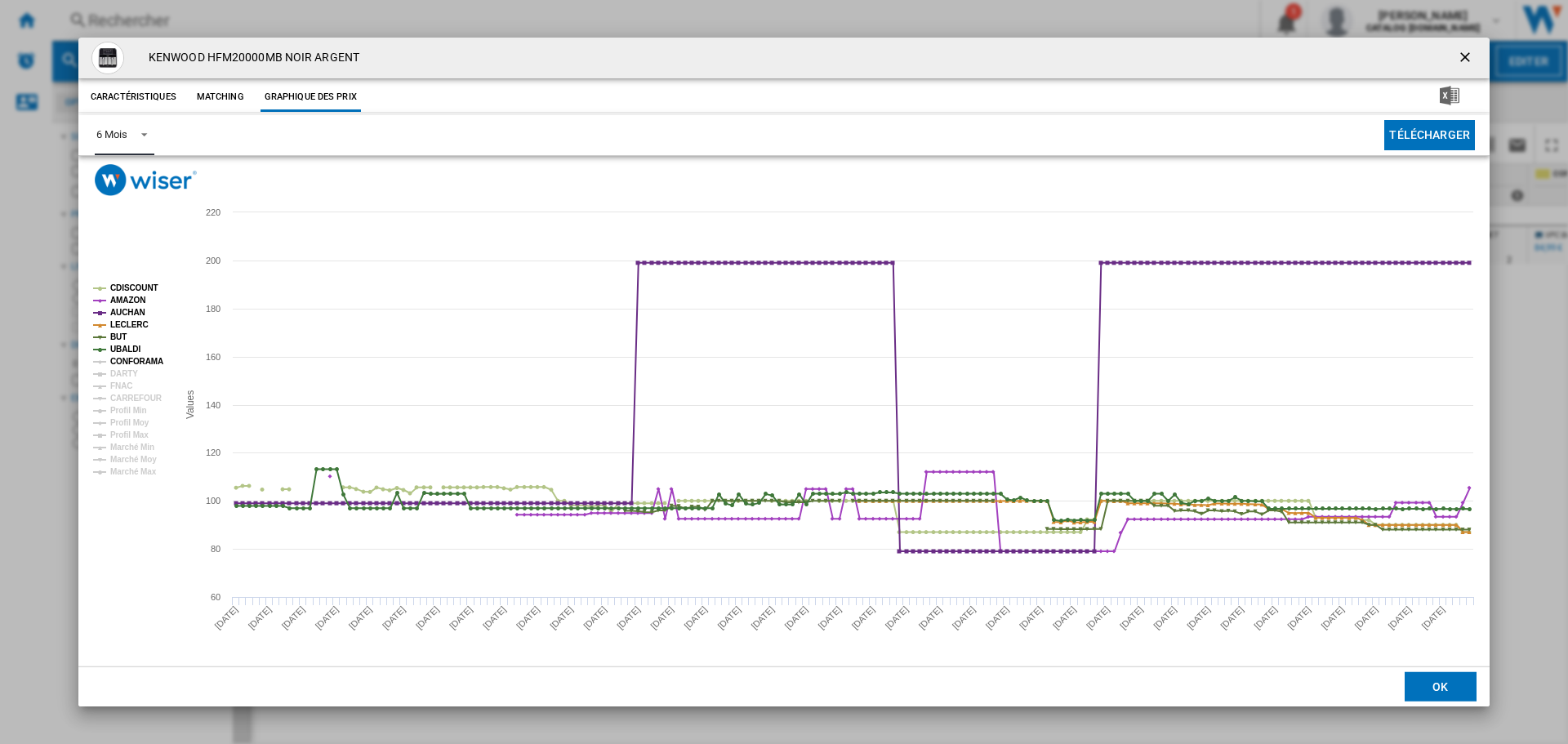
click at [137, 361] on tspan "CONFORAMA" at bounding box center [137, 361] width 53 height 9
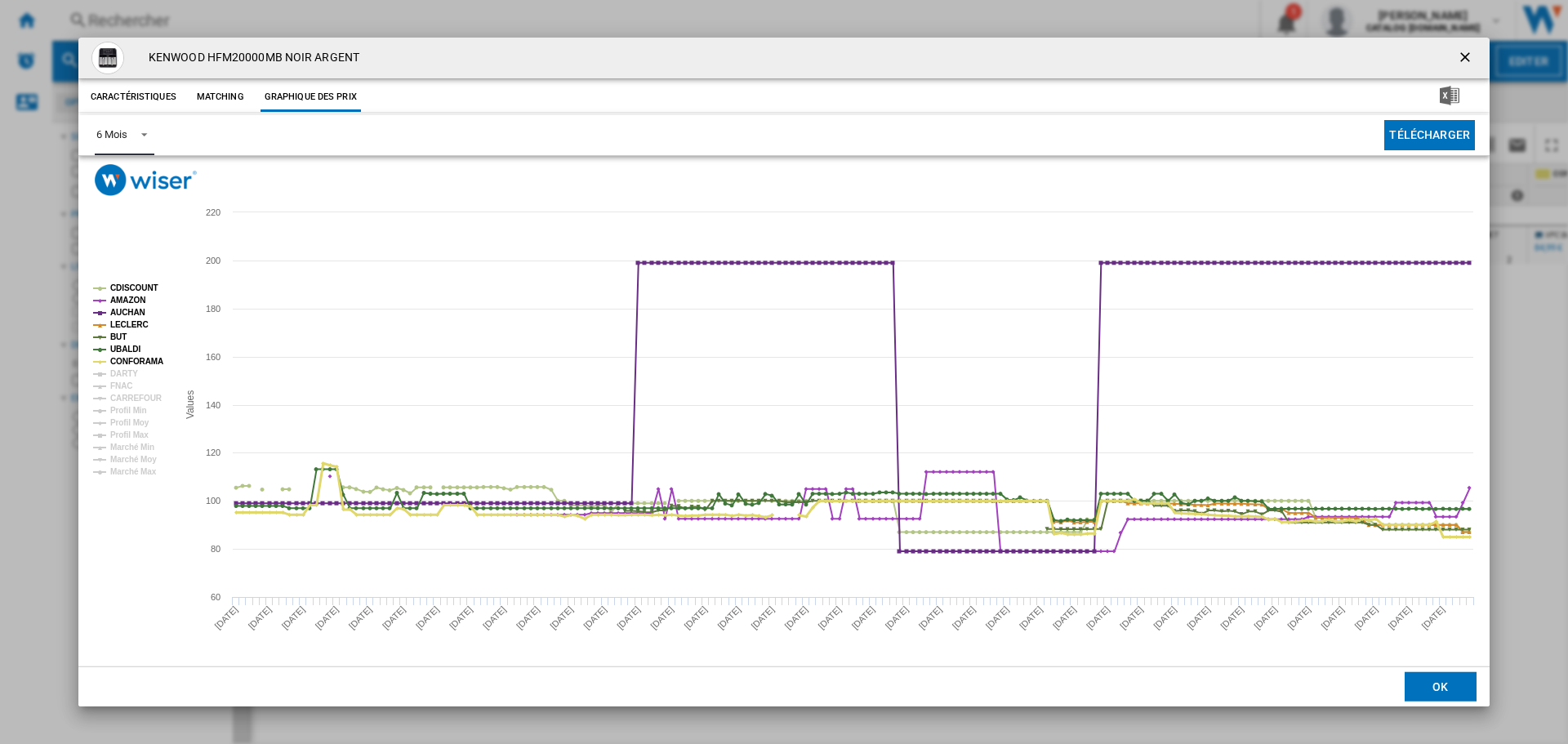
click at [134, 359] on tspan "CONFORAMA" at bounding box center [137, 361] width 53 height 9
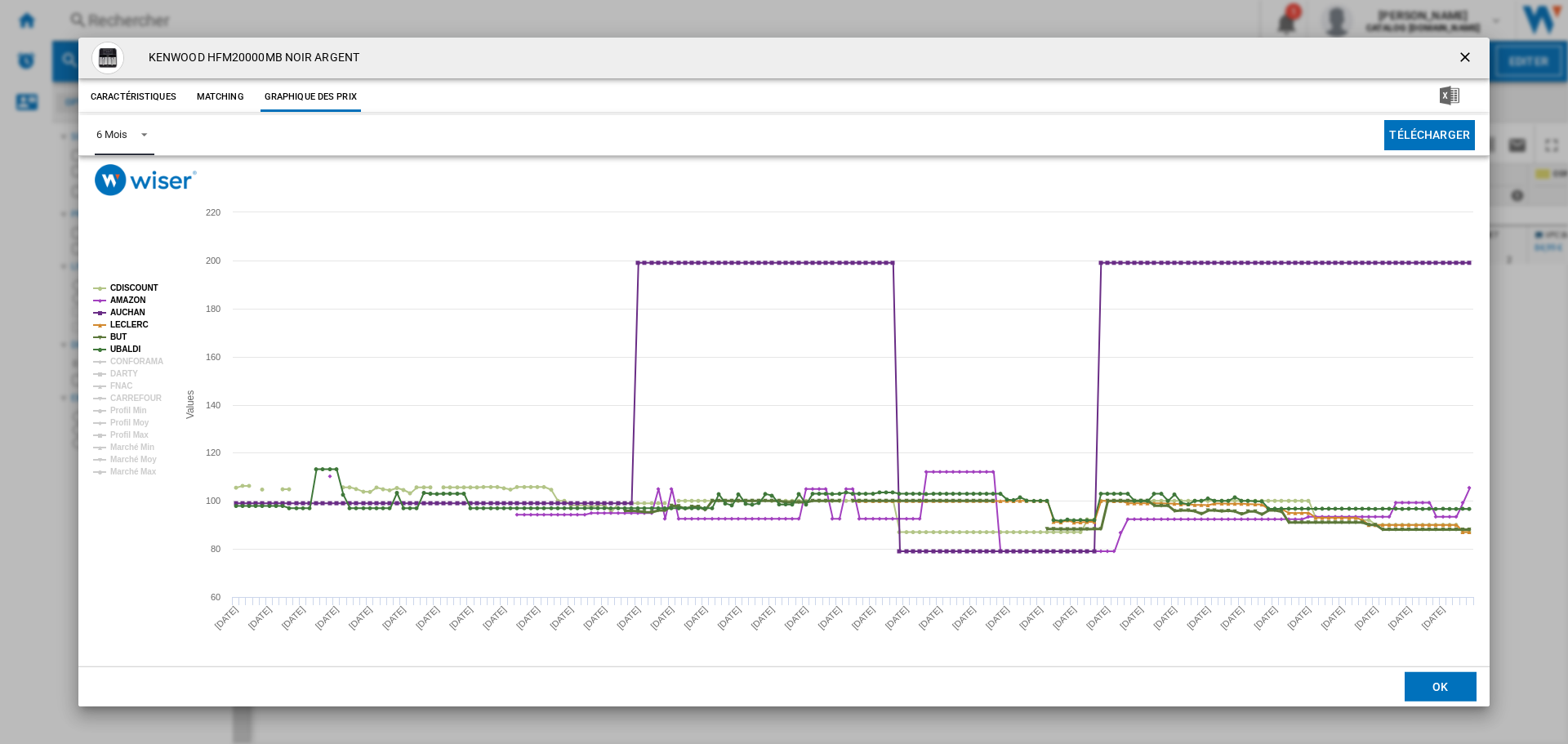
click at [121, 338] on tspan "BUT" at bounding box center [118, 336] width 16 height 9
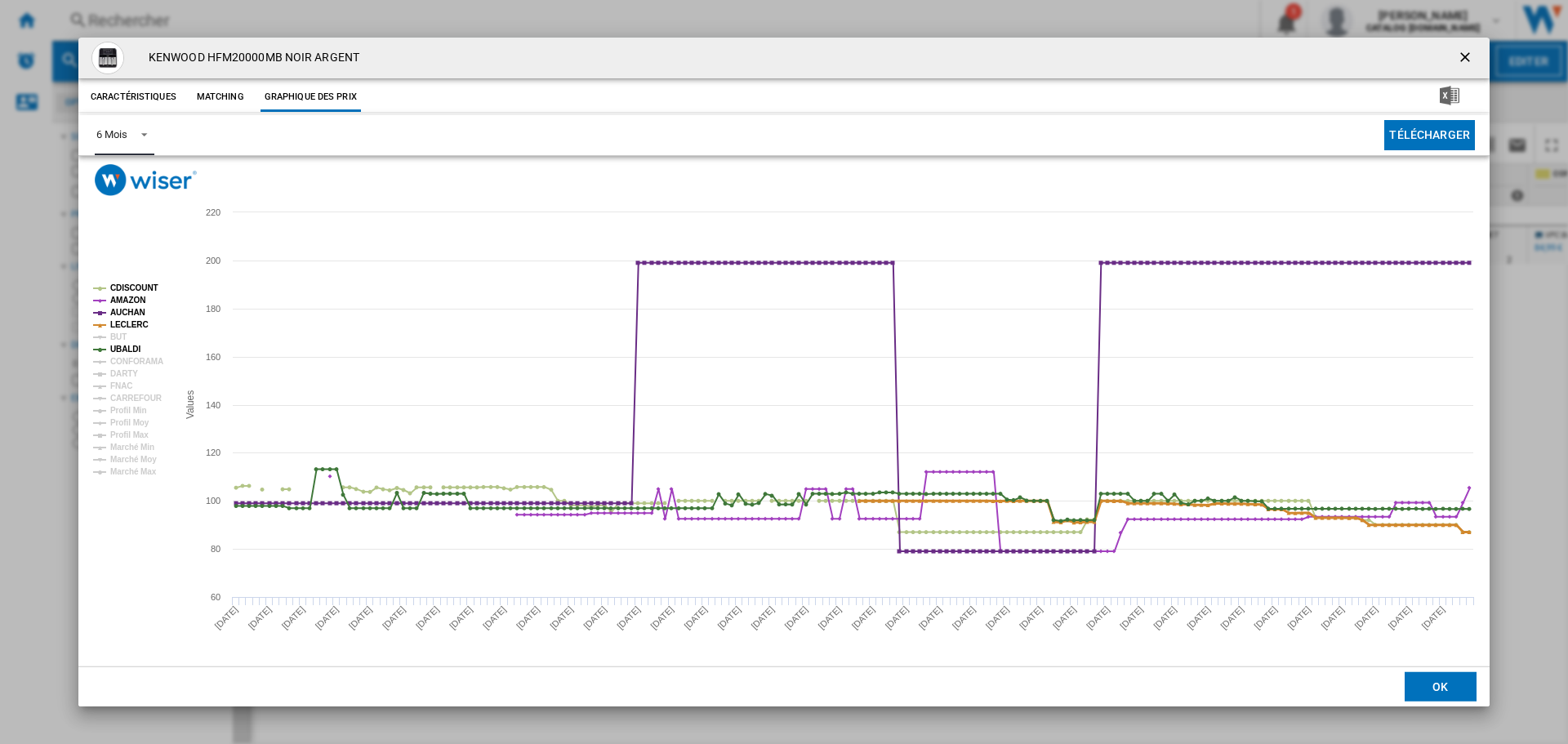
click at [137, 326] on tspan "LECLERC" at bounding box center [129, 324] width 38 height 9
click at [128, 309] on tspan "AUCHAN" at bounding box center [127, 312] width 35 height 9
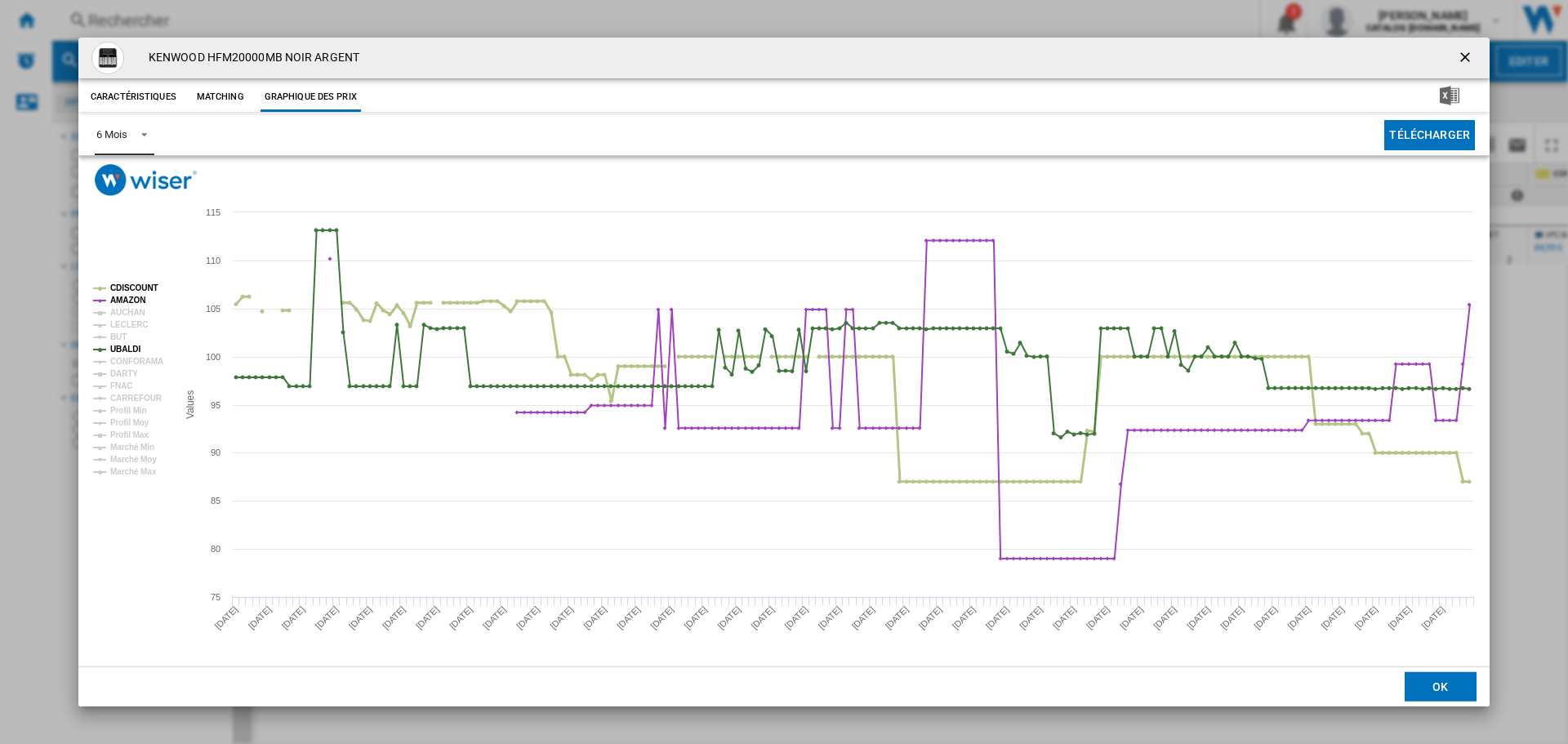
click at [142, 286] on tspan "CDISCOUNT" at bounding box center [134, 287] width 48 height 9
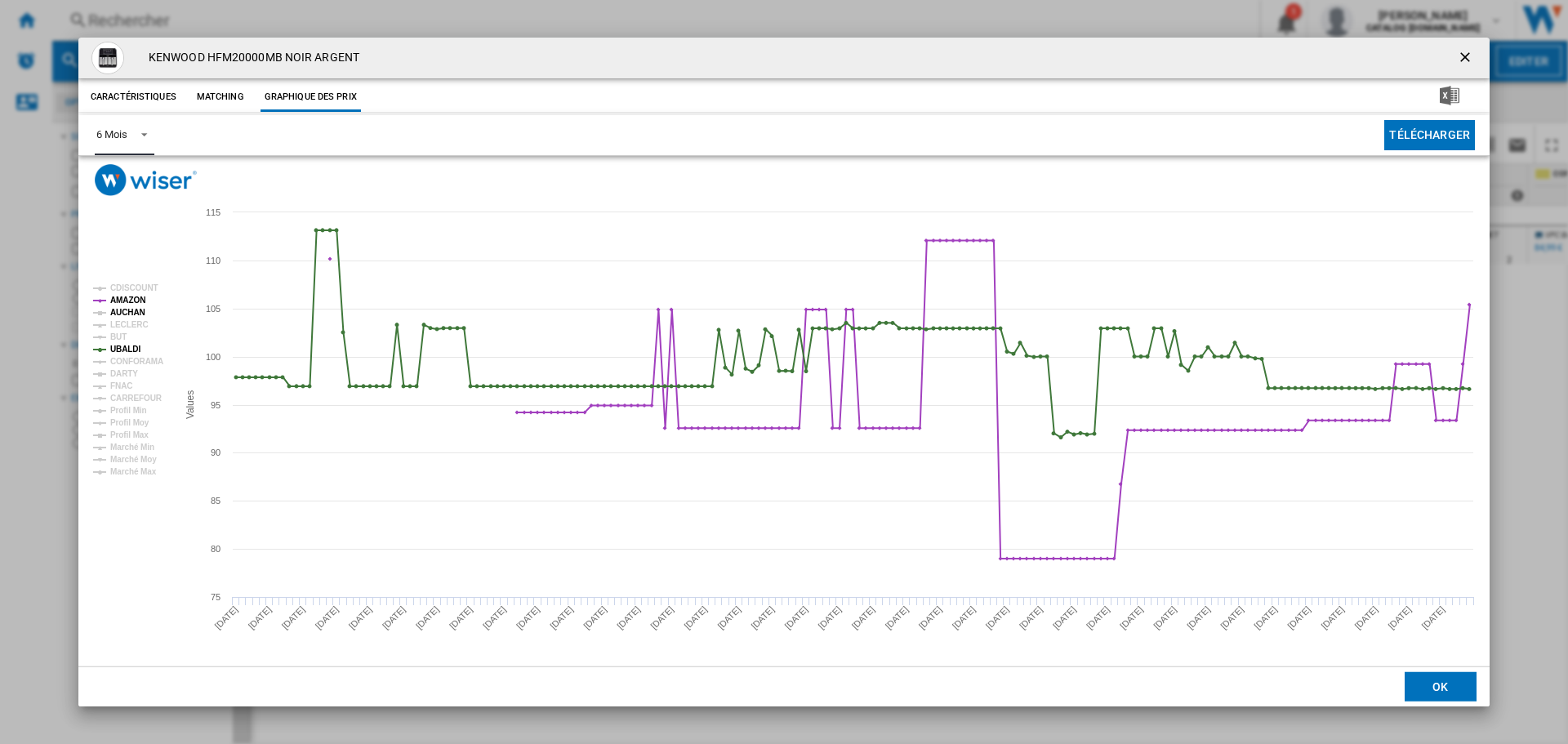
click at [131, 309] on tspan "AUCHAN" at bounding box center [127, 312] width 35 height 9
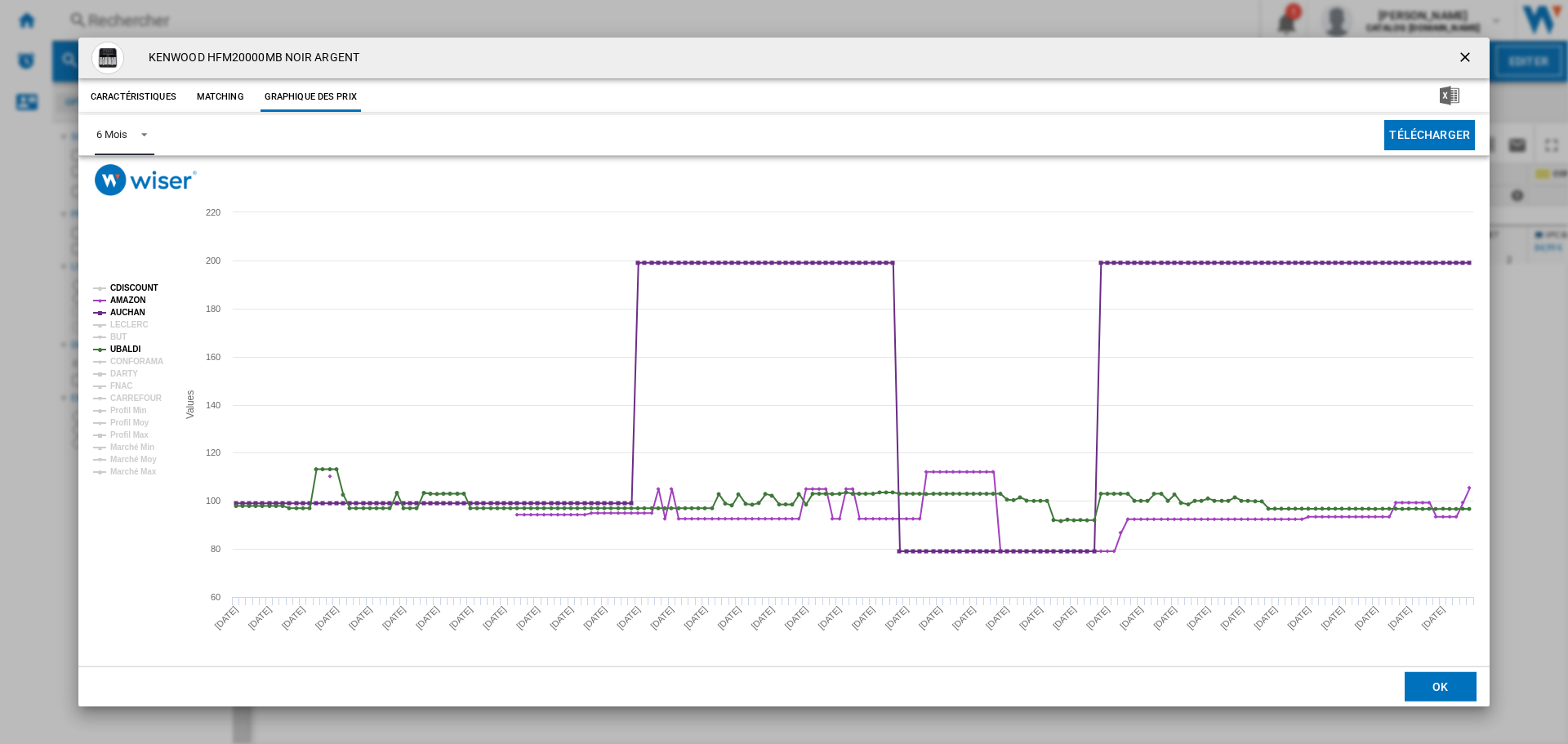
click at [133, 289] on tspan "CDISCOUNT" at bounding box center [134, 287] width 48 height 9
click at [132, 321] on tspan "LECLERC" at bounding box center [129, 324] width 38 height 9
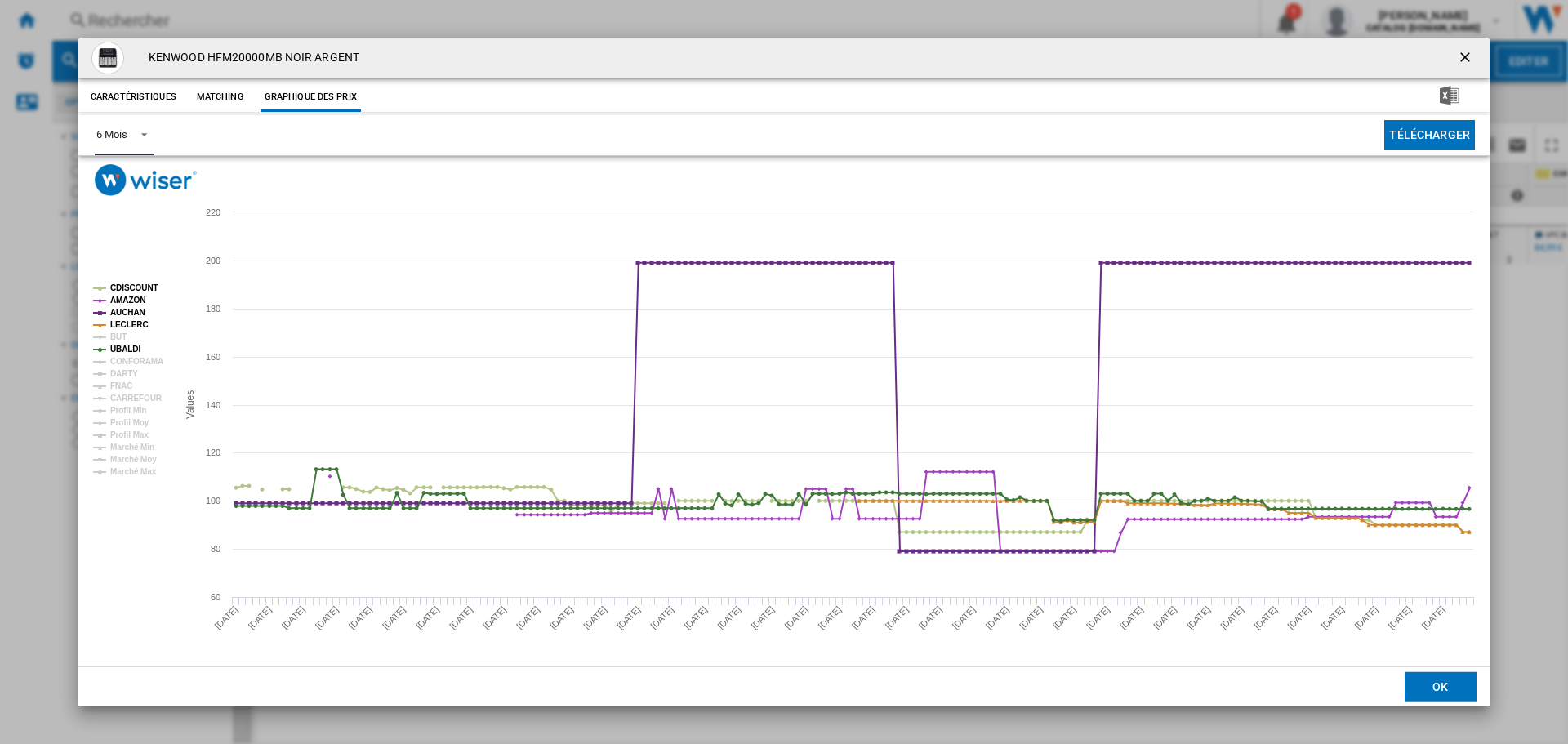
click at [126, 336] on rect "Product popup" at bounding box center [128, 381] width 84 height 206
click at [121, 338] on tspan "BUT" at bounding box center [118, 336] width 16 height 9
click at [123, 357] on tspan "CONFORAMA" at bounding box center [137, 361] width 53 height 9
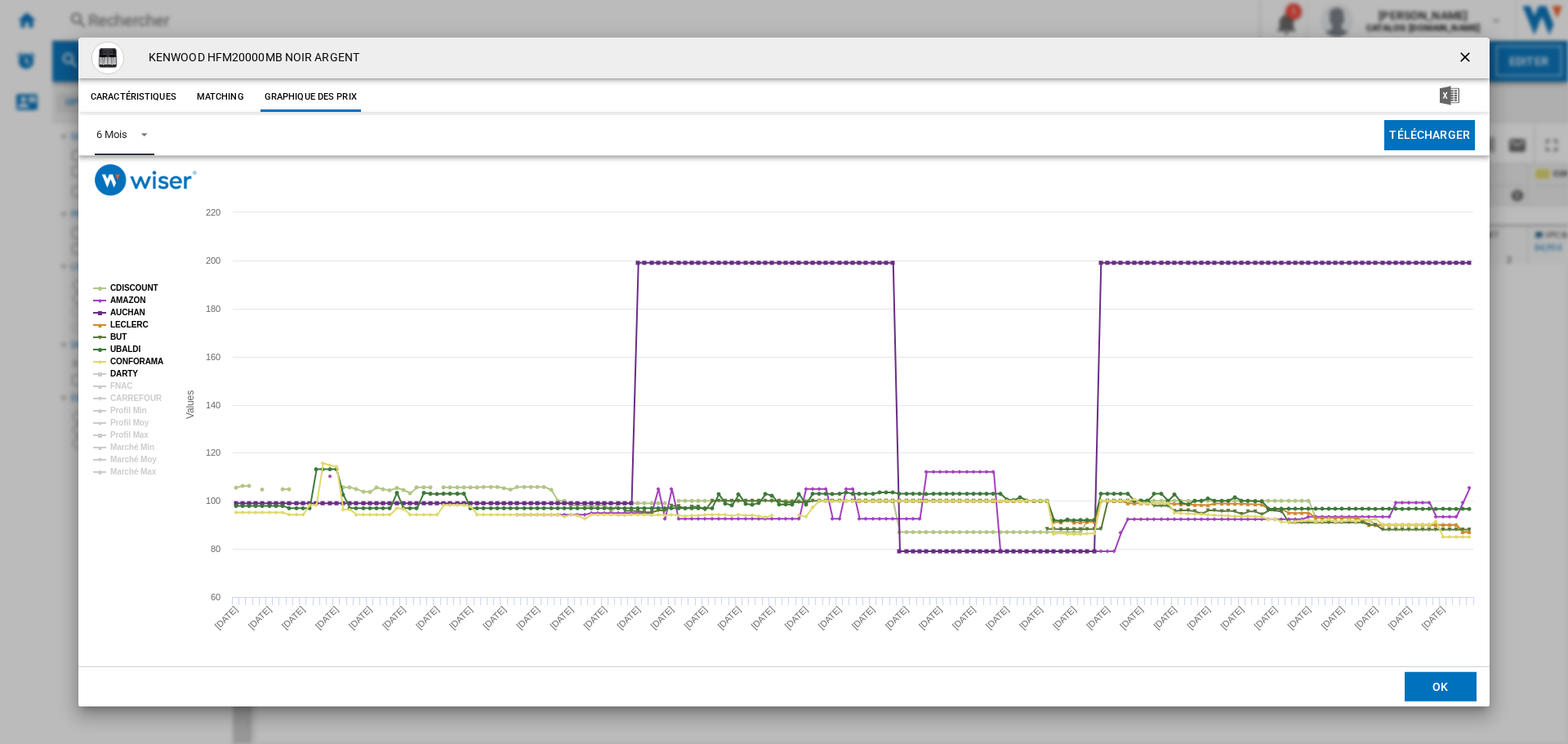
click at [122, 373] on tspan "DARTY" at bounding box center [124, 373] width 28 height 9
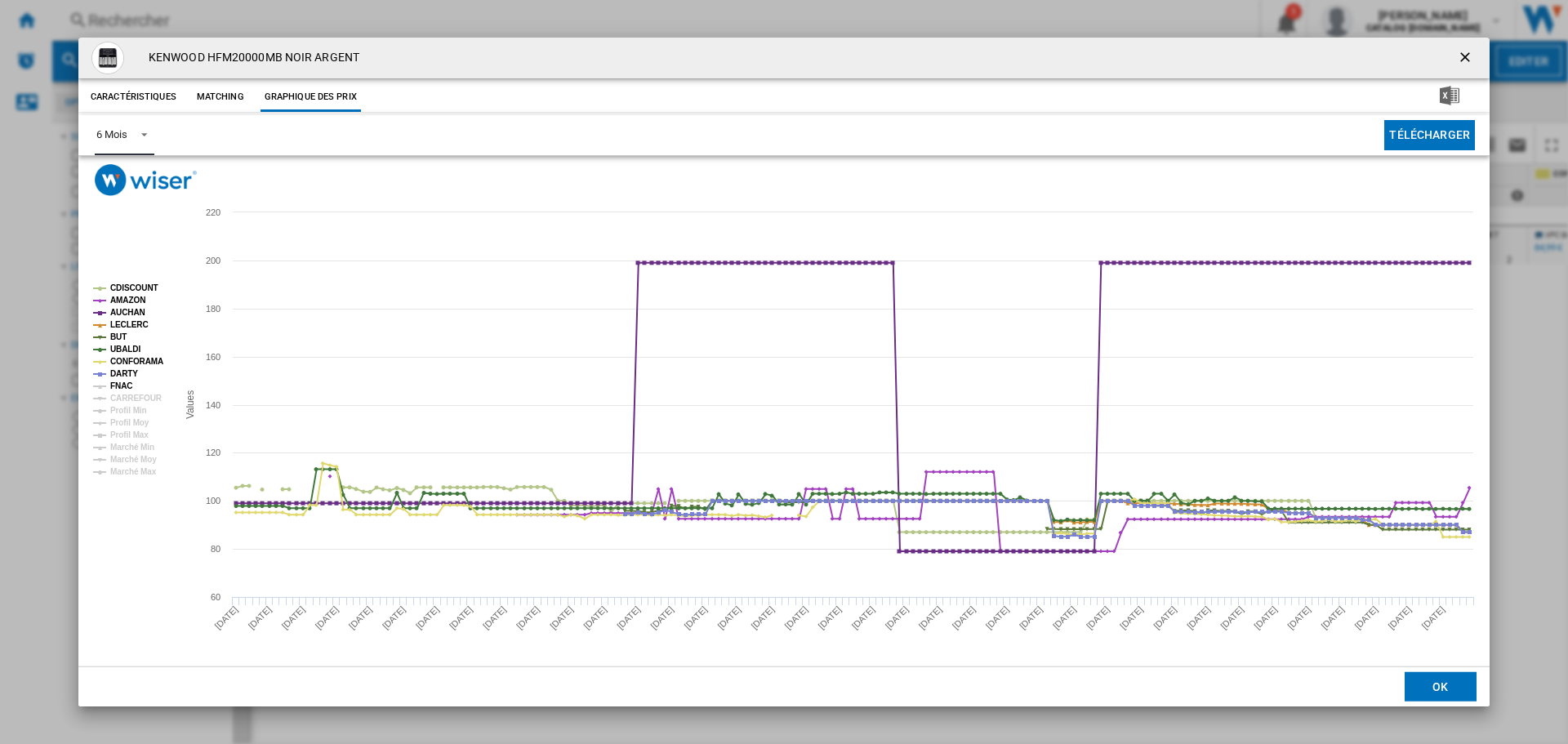
click at [118, 388] on tspan "FNAC" at bounding box center [121, 385] width 22 height 9
click at [123, 401] on tspan "CARREFOUR" at bounding box center [136, 398] width 52 height 9
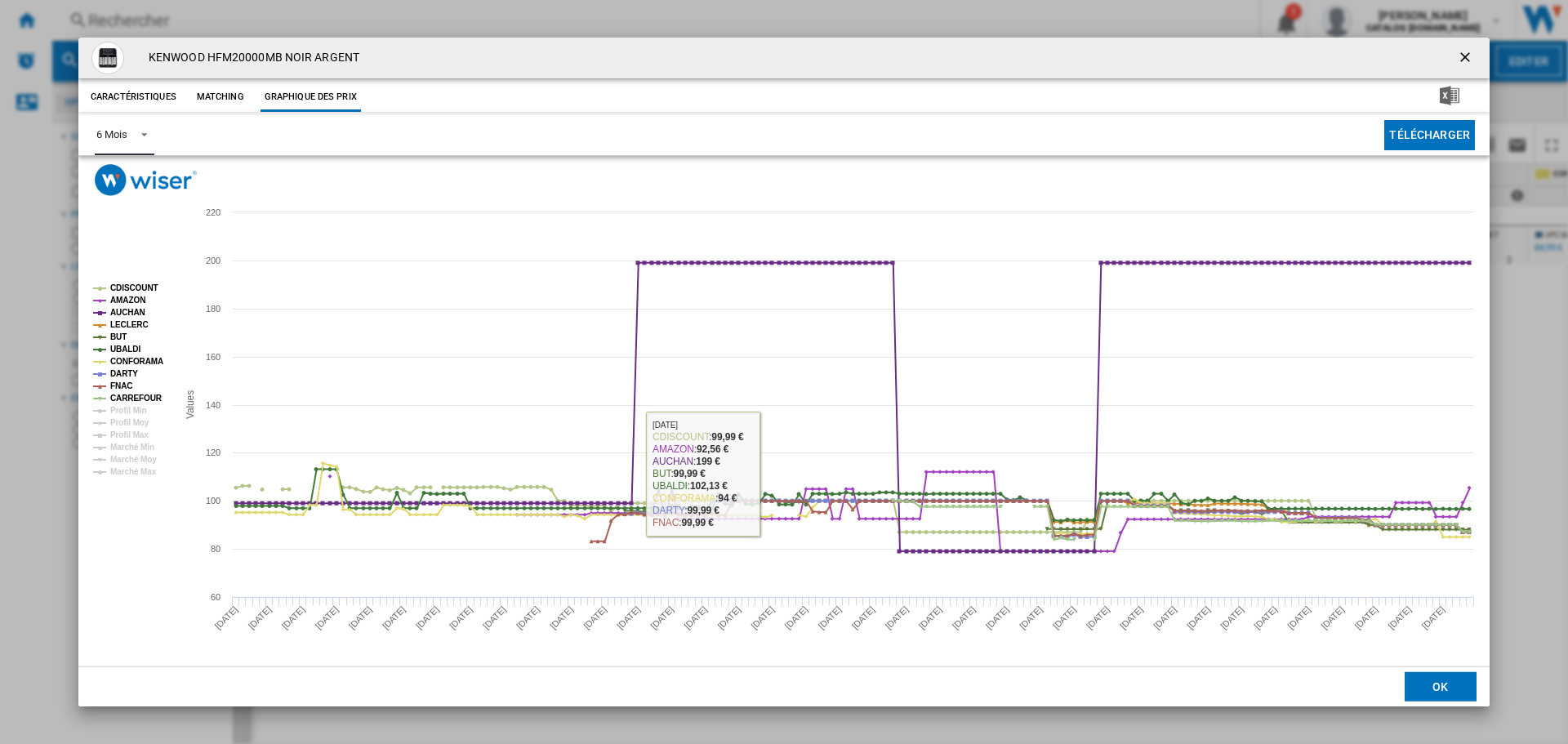
drag, startPoint x: 772, startPoint y: 469, endPoint x: 211, endPoint y: 651, distance: 589.8
click at [170, 560] on rect "Product popup" at bounding box center [784, 431] width 1411 height 471
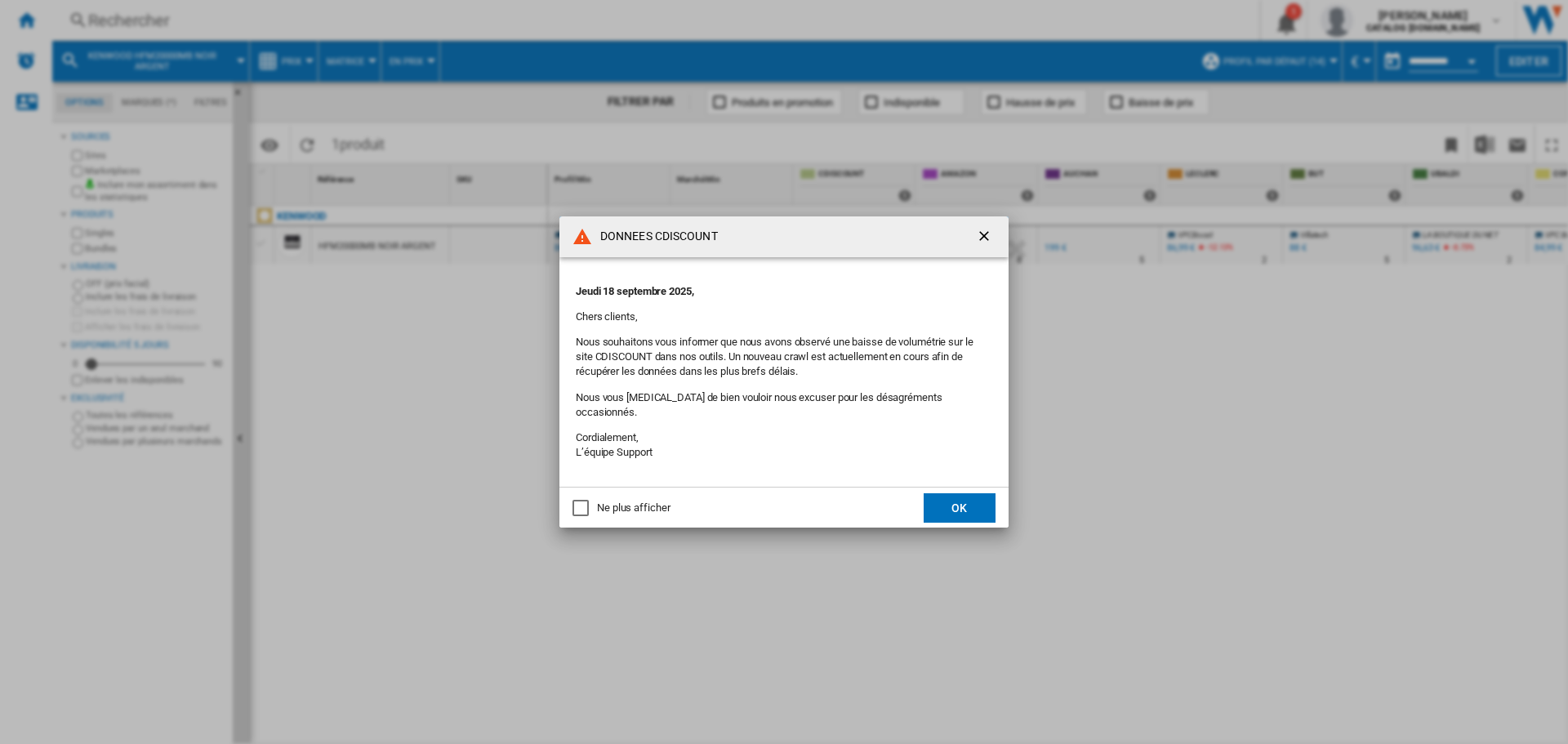
click at [982, 244] on ng-md-icon "getI18NText('BUTTONS.CLOSE_DIALOG')" at bounding box center [985, 238] width 20 height 20
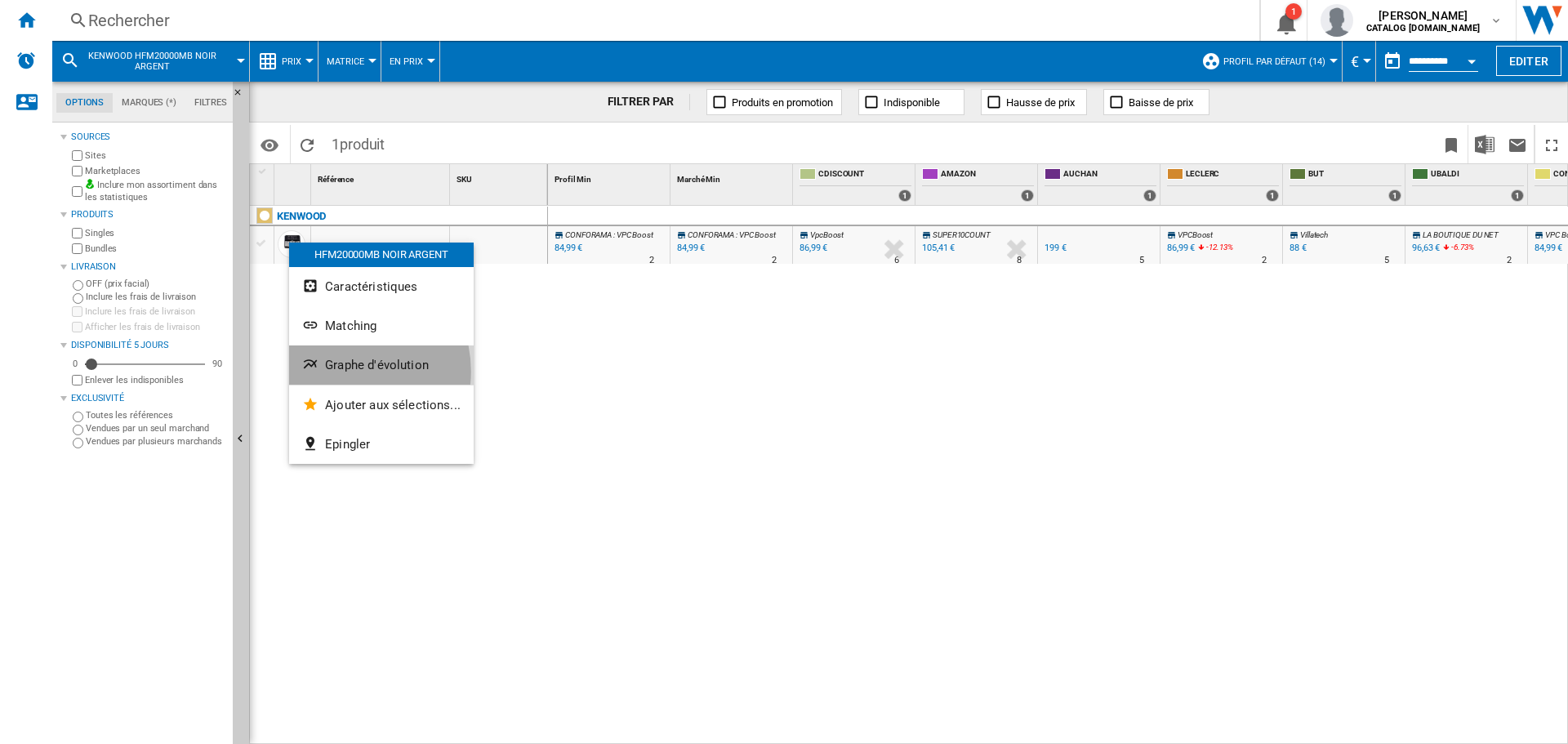
click at [339, 372] on span "Graphe d'évolution" at bounding box center [377, 364] width 104 height 14
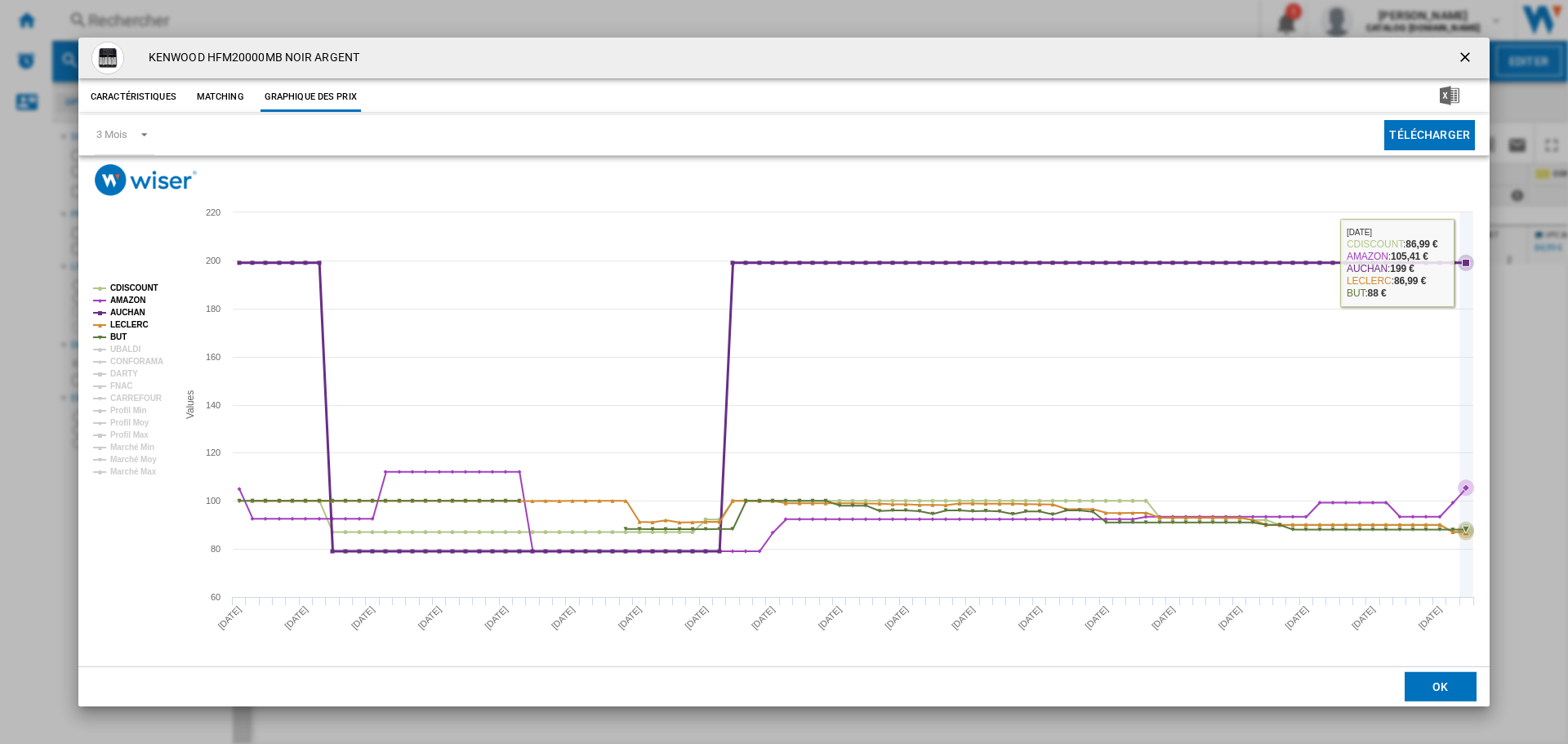
click at [1462, 263] on icon "Product popup" at bounding box center [1466, 263] width 8 height 8
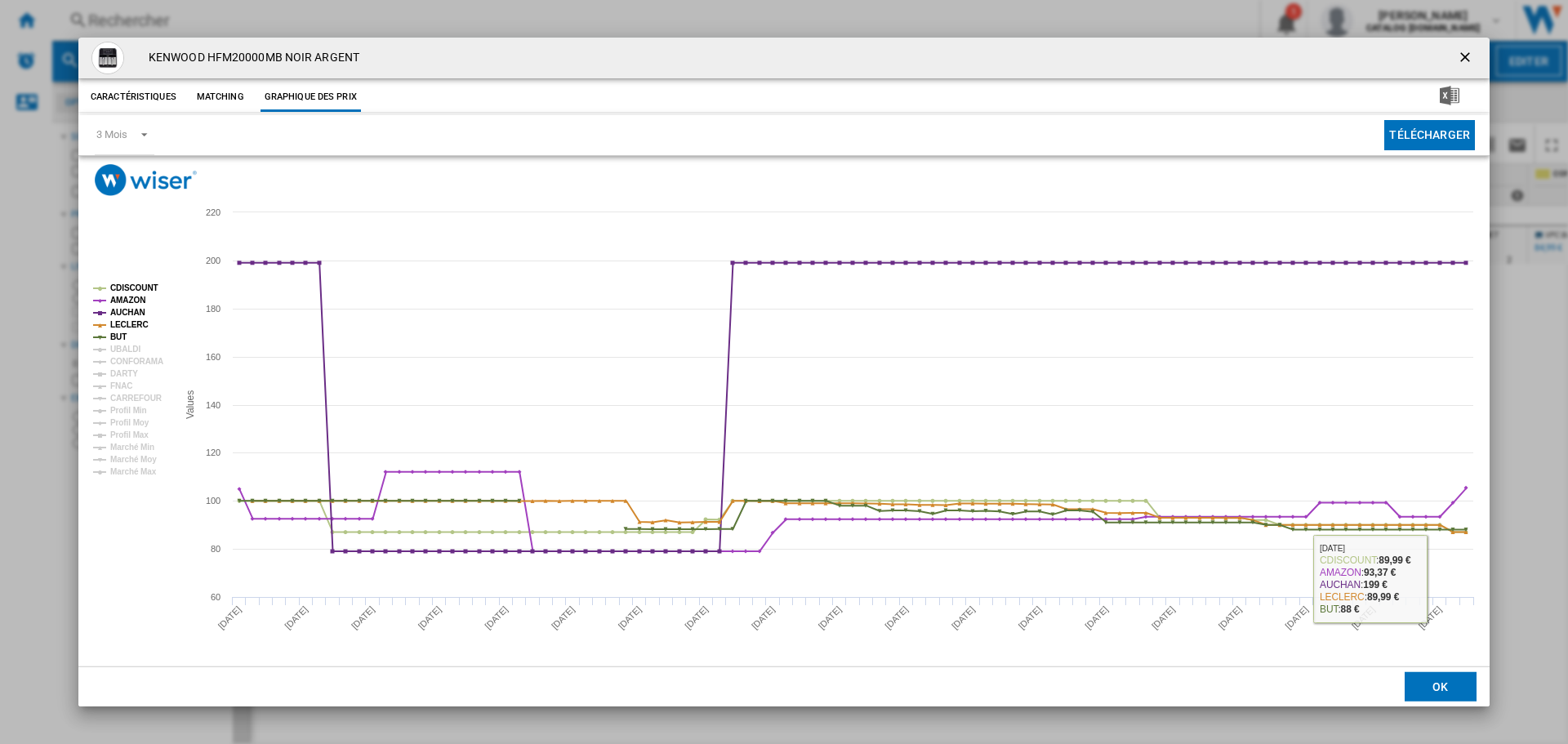
click at [1434, 682] on button "OK" at bounding box center [1441, 687] width 72 height 29
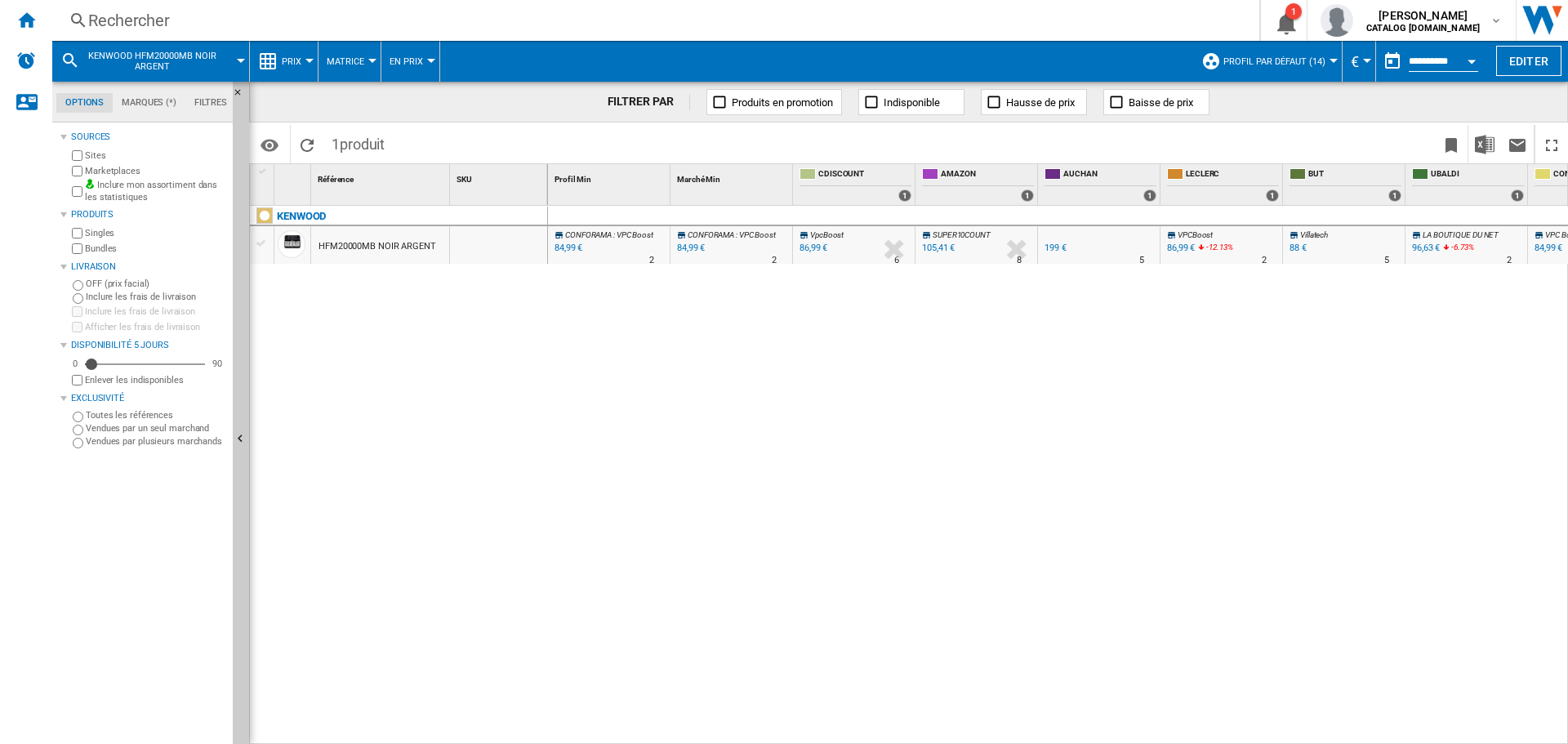
click at [1047, 247] on div "199 €" at bounding box center [1055, 247] width 22 height 10
